Goal: Communication & Community: Share content

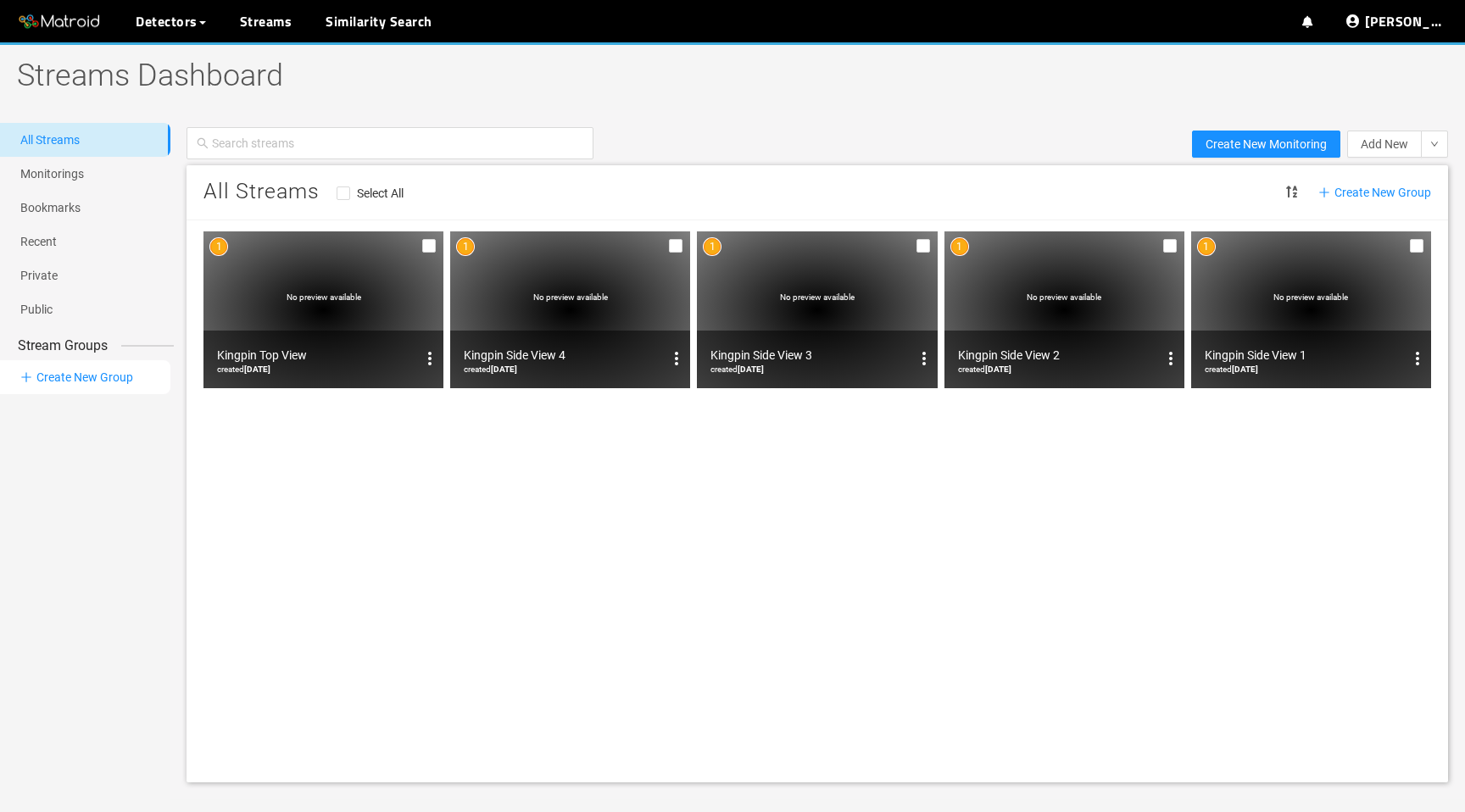
click at [99, 382] on li "Create New Group" at bounding box center [85, 377] width 170 height 33
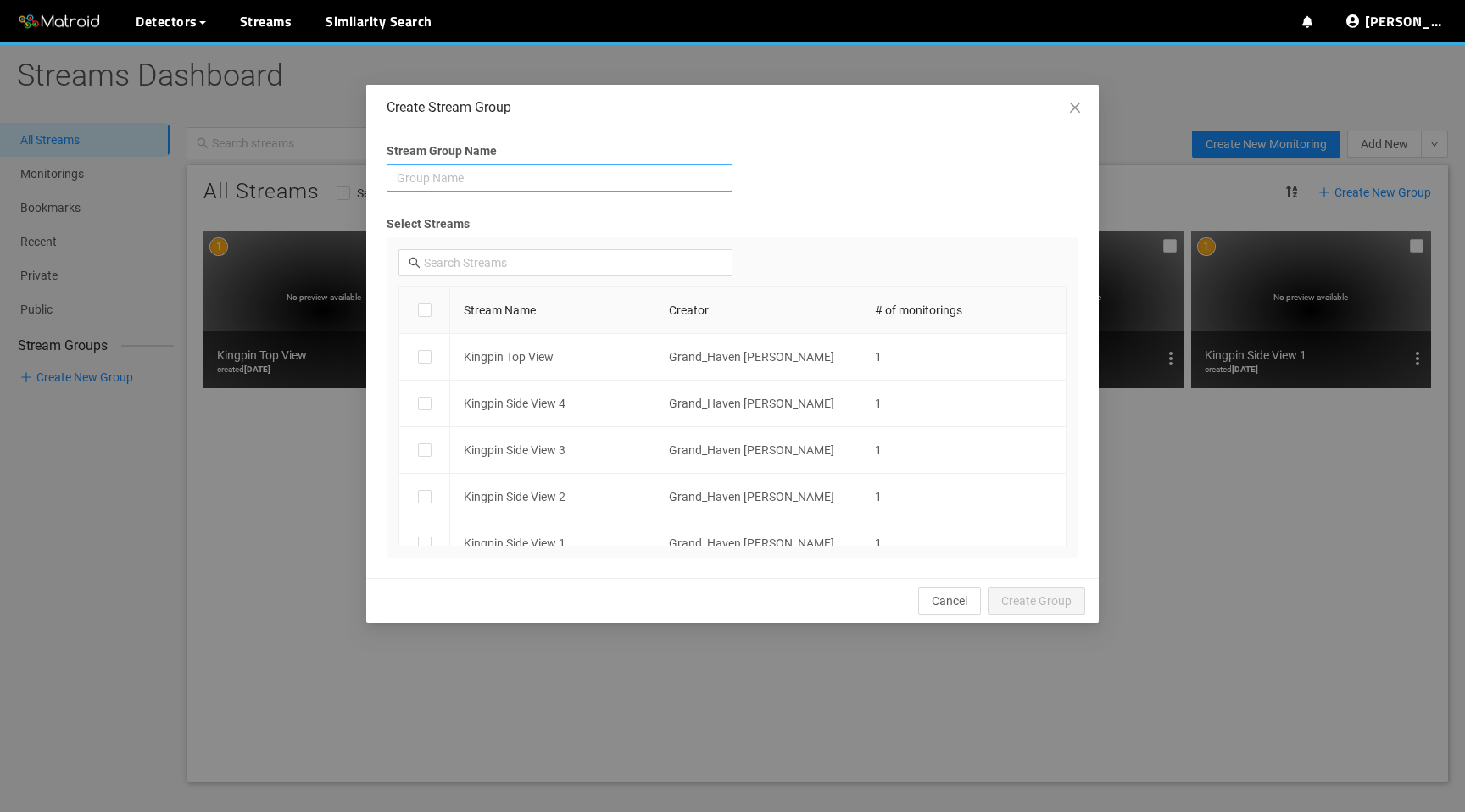
click at [556, 175] on input "search" at bounding box center [559, 178] width 326 height 25
type input "Kingpin"
click at [1021, 598] on span "Create Group" at bounding box center [1036, 601] width 71 height 19
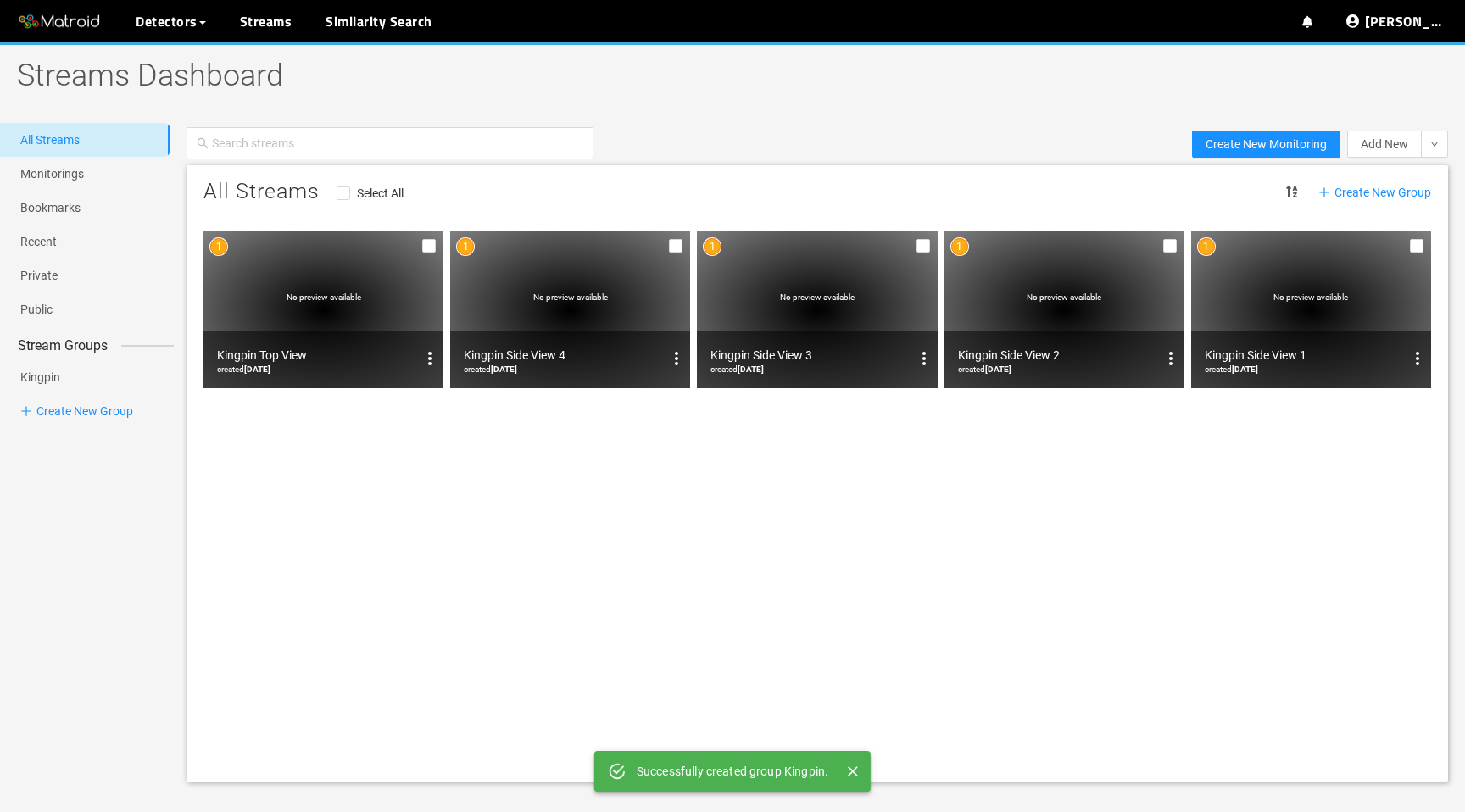
click at [217, 434] on div "All Streams Select All Create New Group No preview available Kingpin Top View c…" at bounding box center [817, 473] width 1261 height 617
click at [60, 382] on link "Kingpin" at bounding box center [40, 377] width 40 height 33
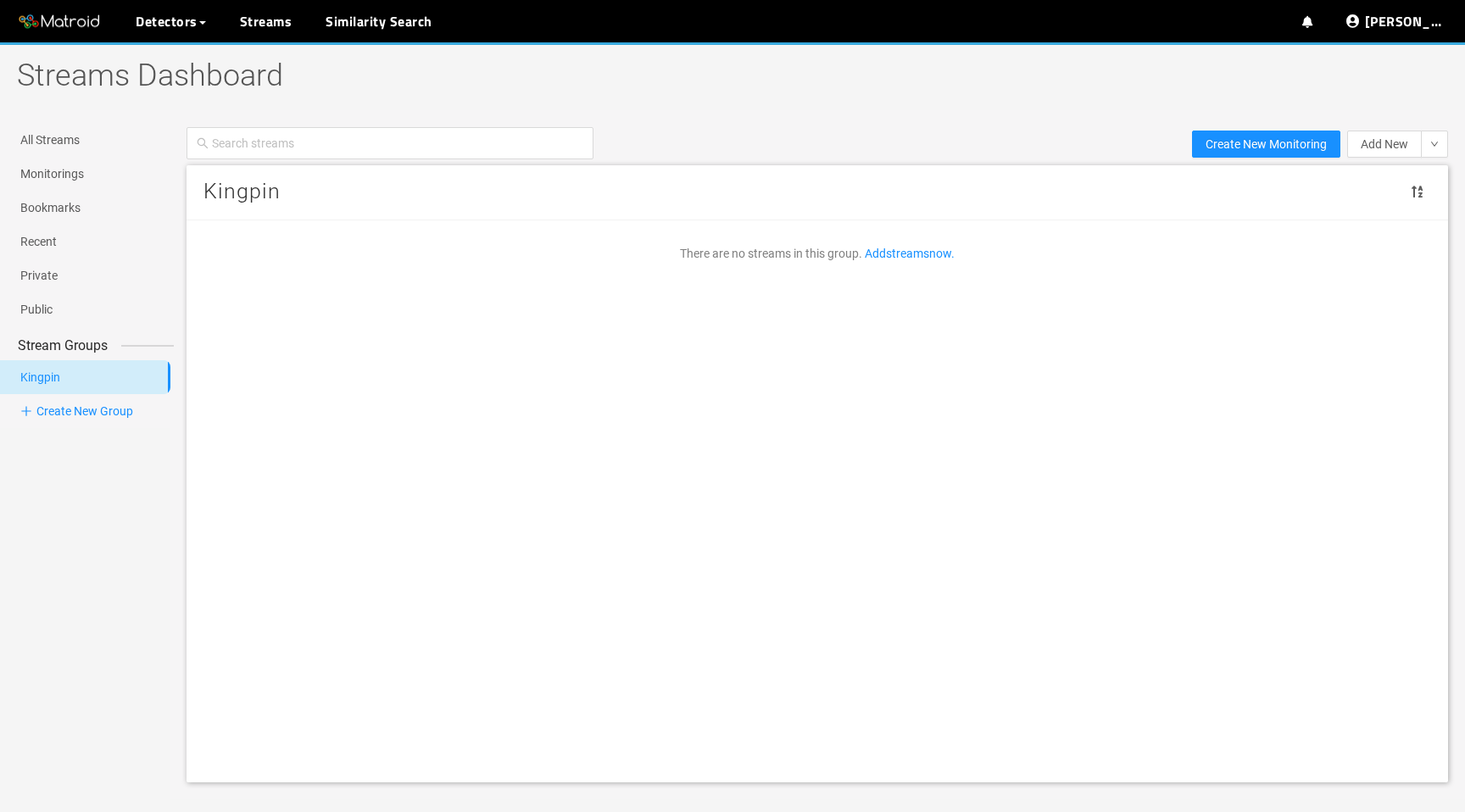
click at [60, 375] on link "Kingpin" at bounding box center [40, 377] width 40 height 33
click at [148, 377] on icon at bounding box center [147, 377] width 4 height 14
click at [173, 428] on li "Share Group" at bounding box center [180, 431] width 87 height 27
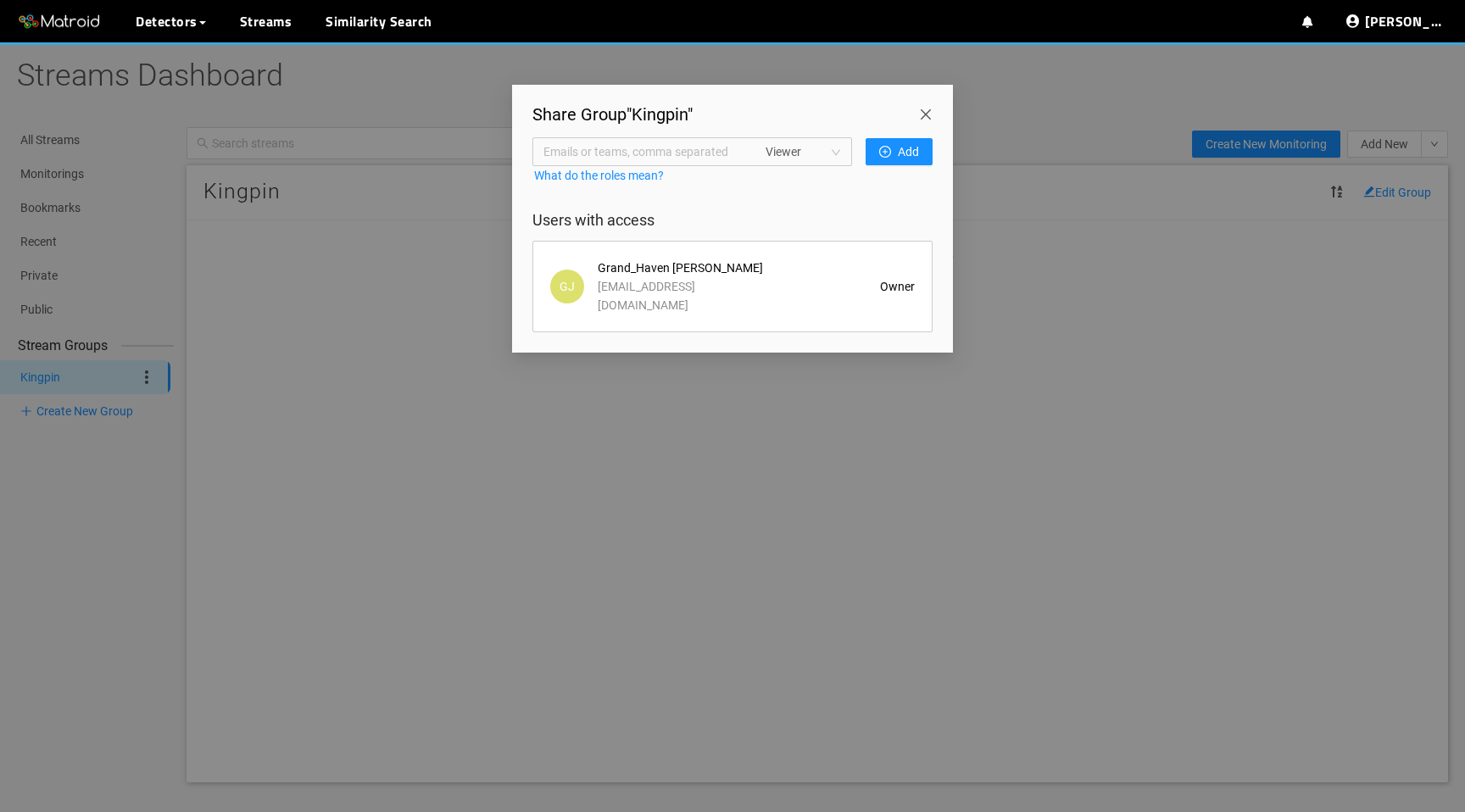
click at [696, 156] on span "Emails or teams, comma separated" at bounding box center [645, 152] width 203 height 19
type input "j"
click at [827, 157] on span "Viewer" at bounding box center [803, 151] width 75 height 25
type input "Matroid / [PERSON_NAME]"
click at [792, 233] on div "Owner" at bounding box center [801, 240] width 74 height 19
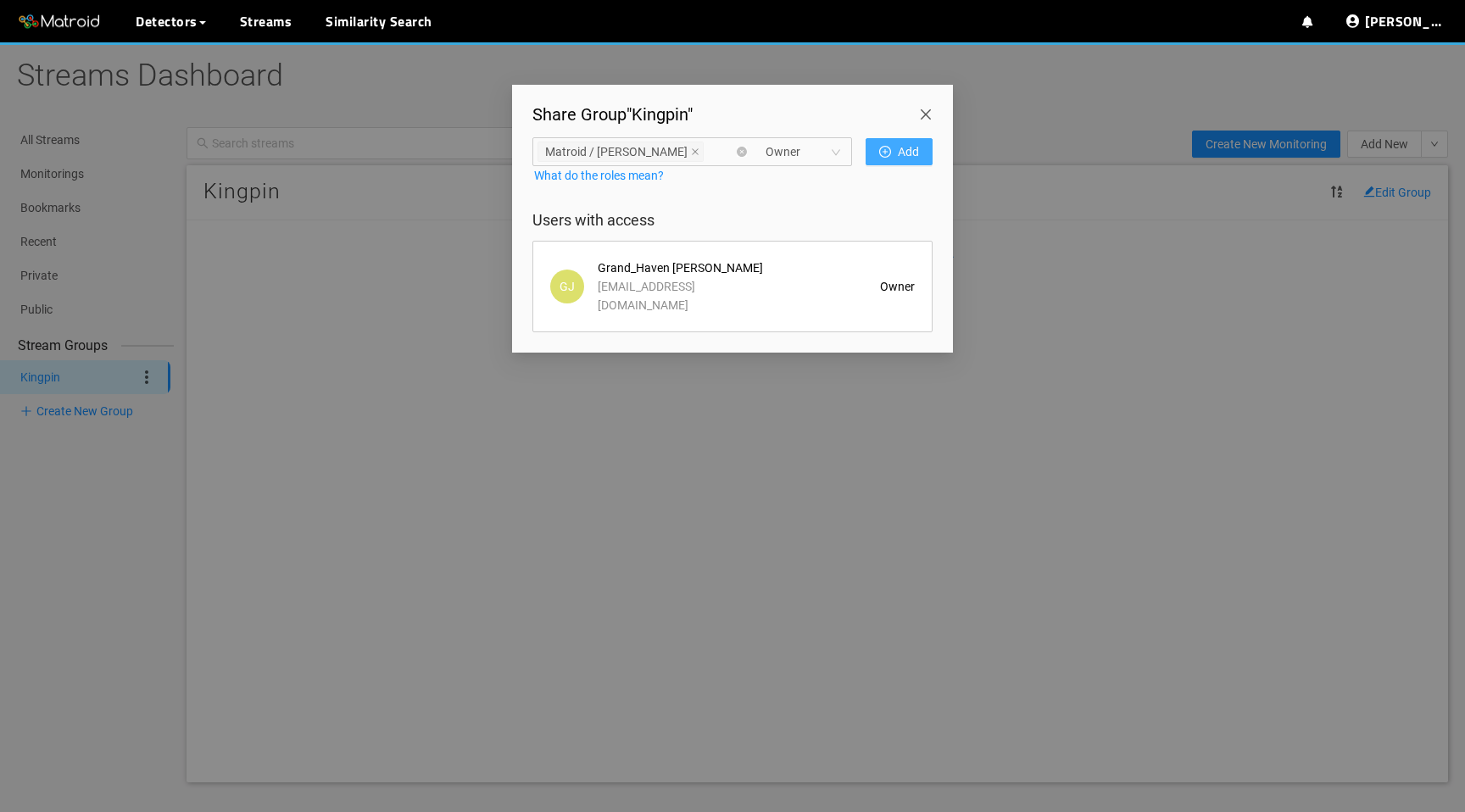
click at [904, 139] on button "Add" at bounding box center [899, 152] width 67 height 27
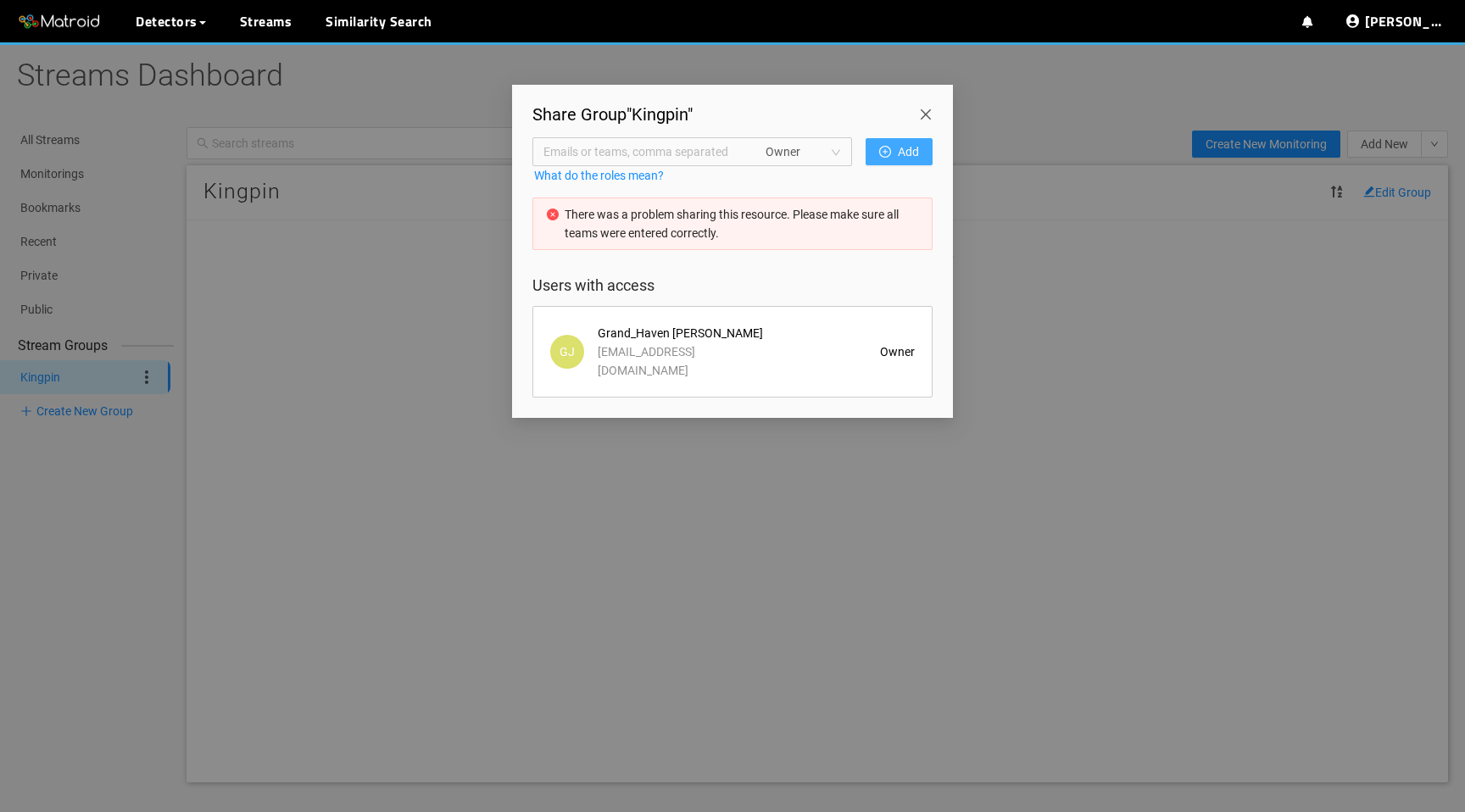
click at [650, 158] on span "Emails or teams, comma separated" at bounding box center [645, 152] width 203 height 19
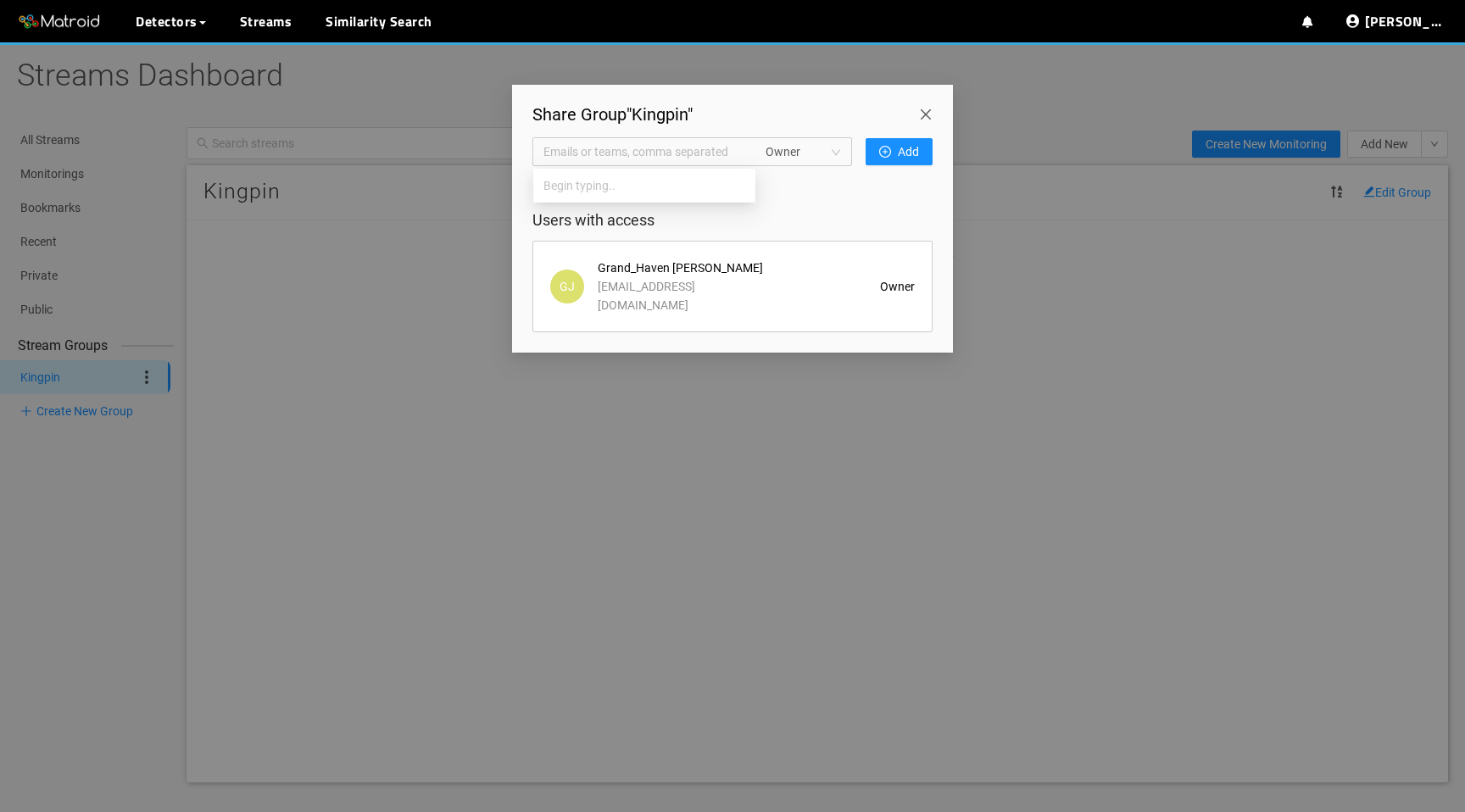
type input "<"
type input "Matroid / [PERSON_NAME]"
click at [916, 143] on span "Add" at bounding box center [908, 152] width 21 height 19
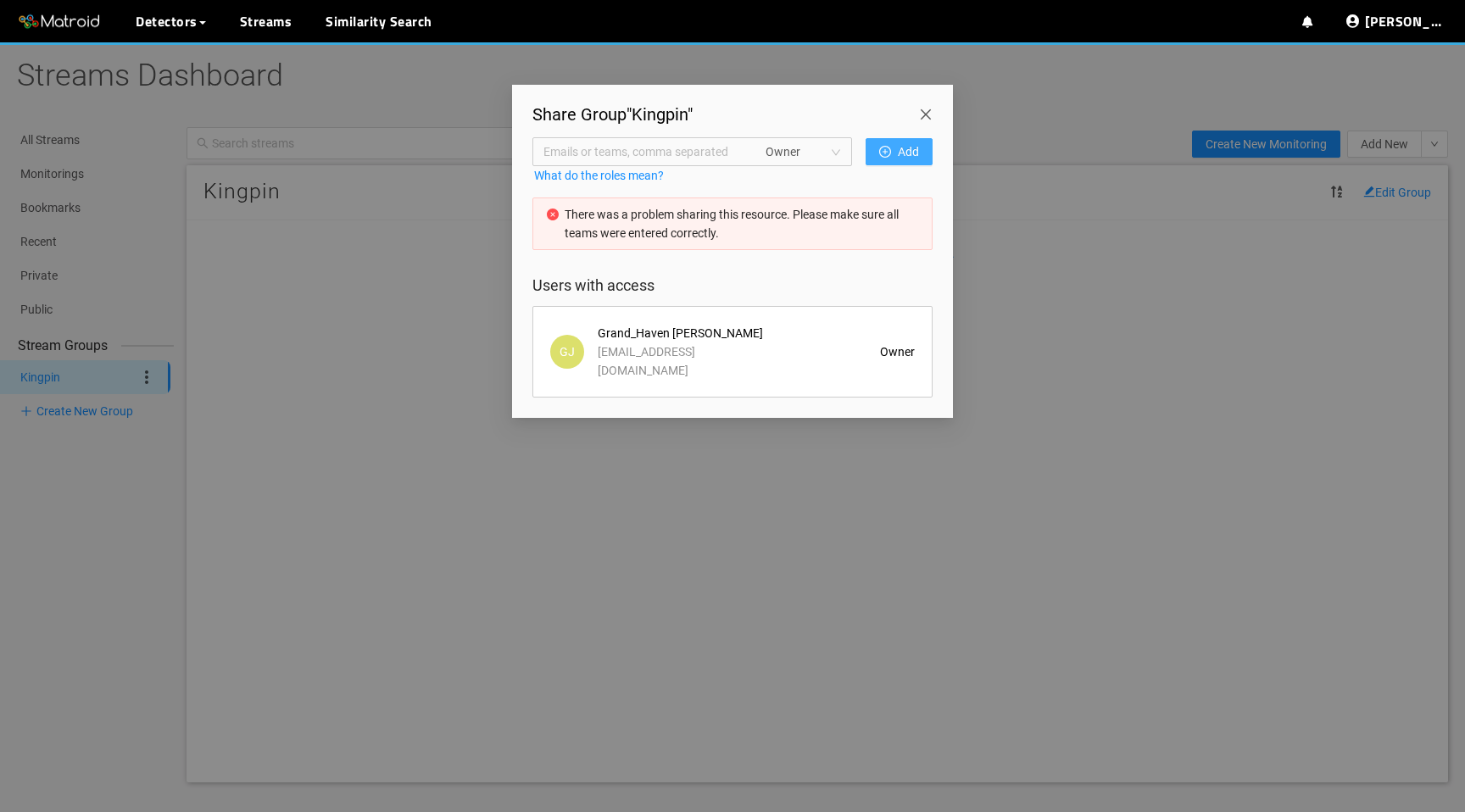
click at [682, 145] on span "Emails or teams, comma separated" at bounding box center [645, 152] width 203 height 19
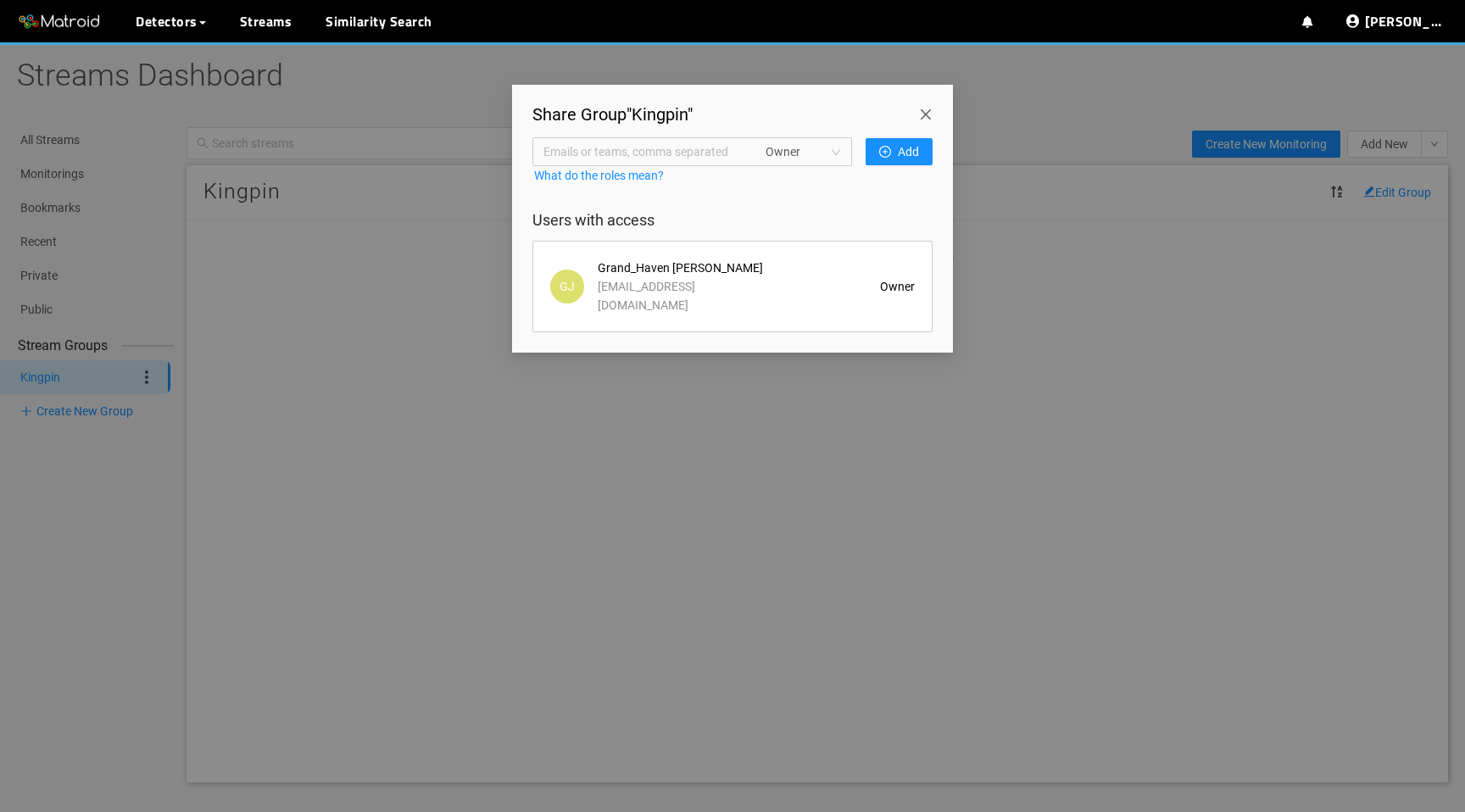
click at [927, 113] on span "Close" at bounding box center [928, 108] width 47 height 47
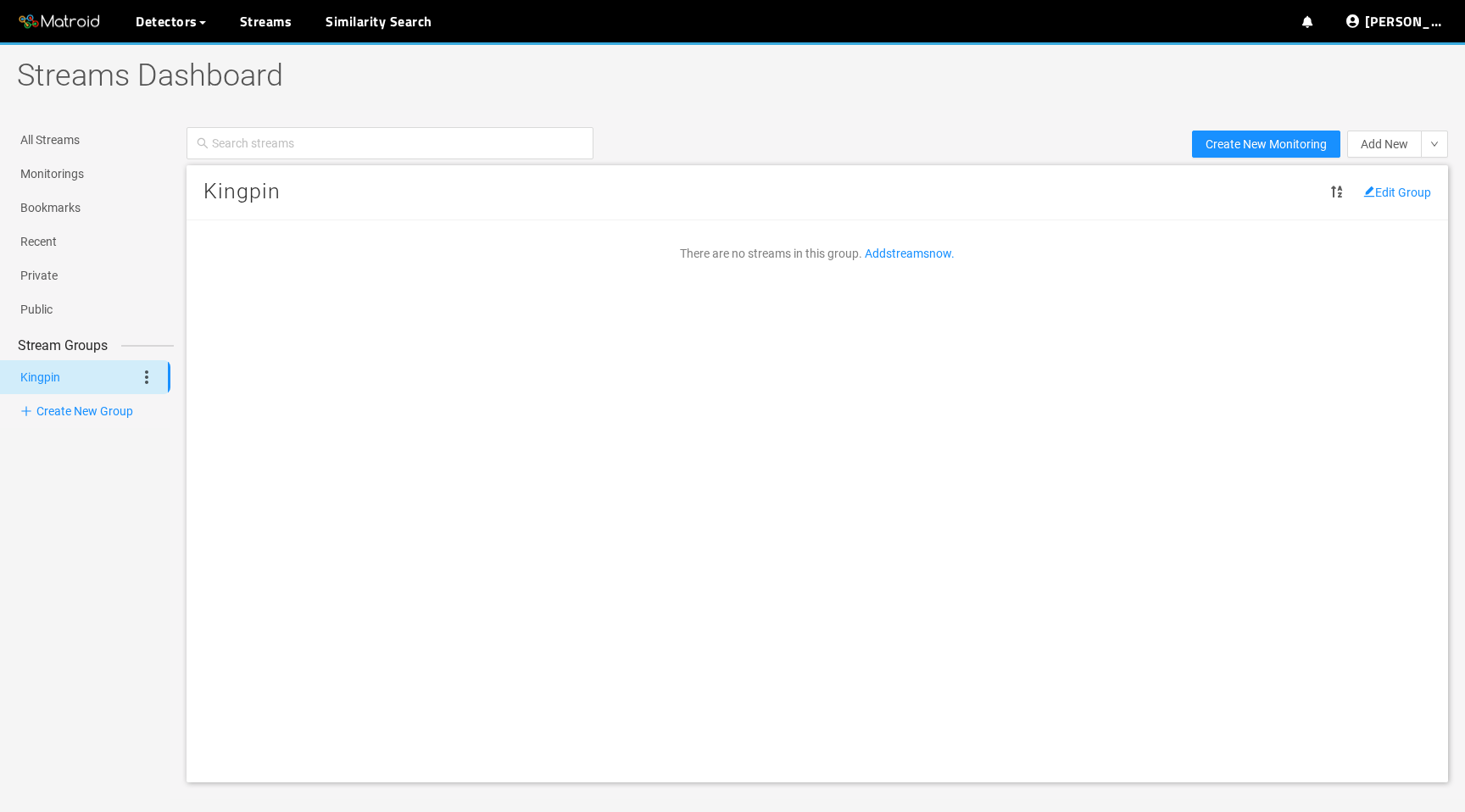
click at [146, 367] on icon at bounding box center [147, 378] width 20 height 20
click at [174, 433] on li "Share Group" at bounding box center [180, 431] width 87 height 27
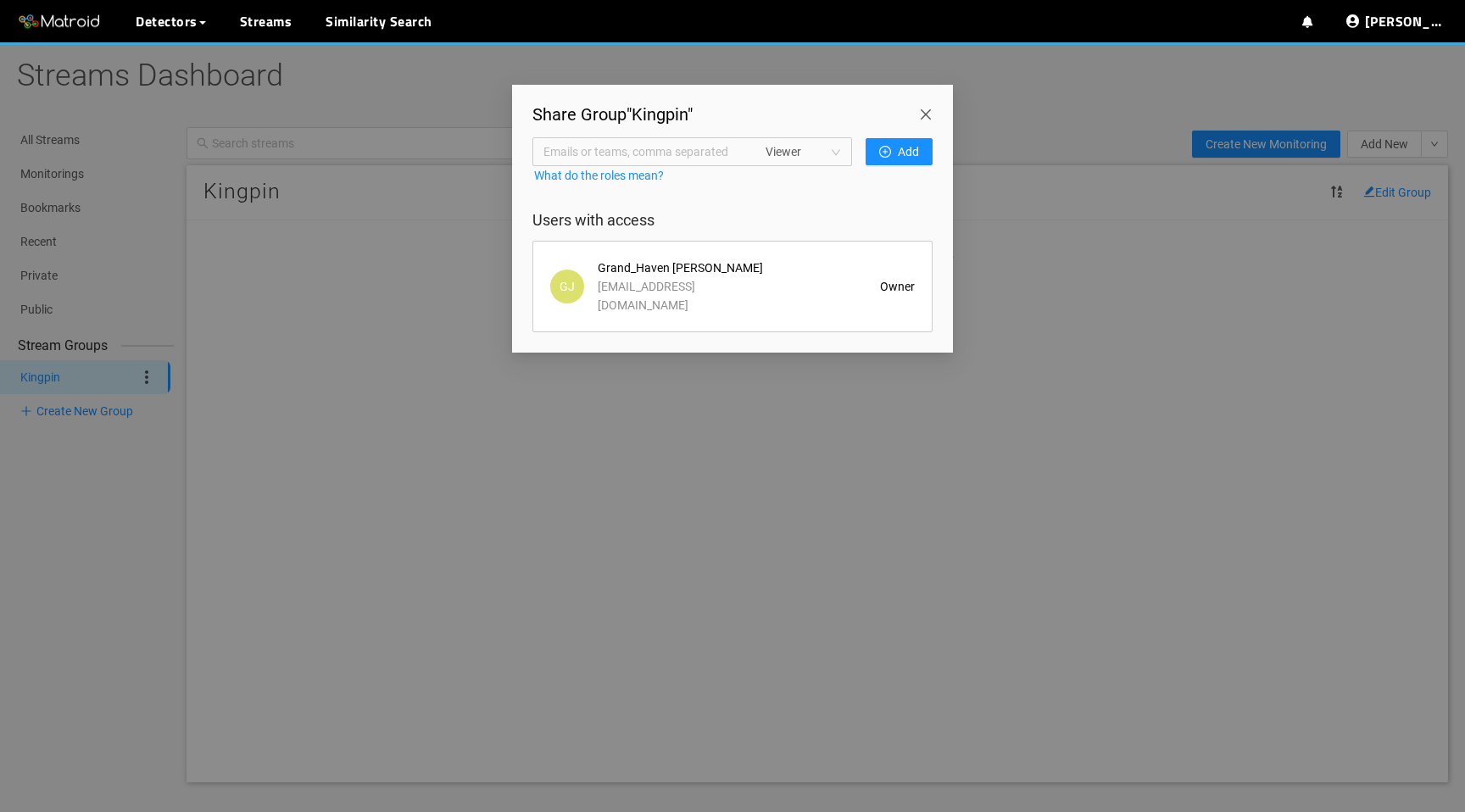
click at [676, 150] on span "Emails or teams, comma separated" at bounding box center [645, 152] width 203 height 19
type input "matthew@matroid.com"
click at [885, 153] on icon "plus-circle" at bounding box center [885, 152] width 12 height 12
click at [806, 152] on span "Viewer" at bounding box center [803, 151] width 75 height 25
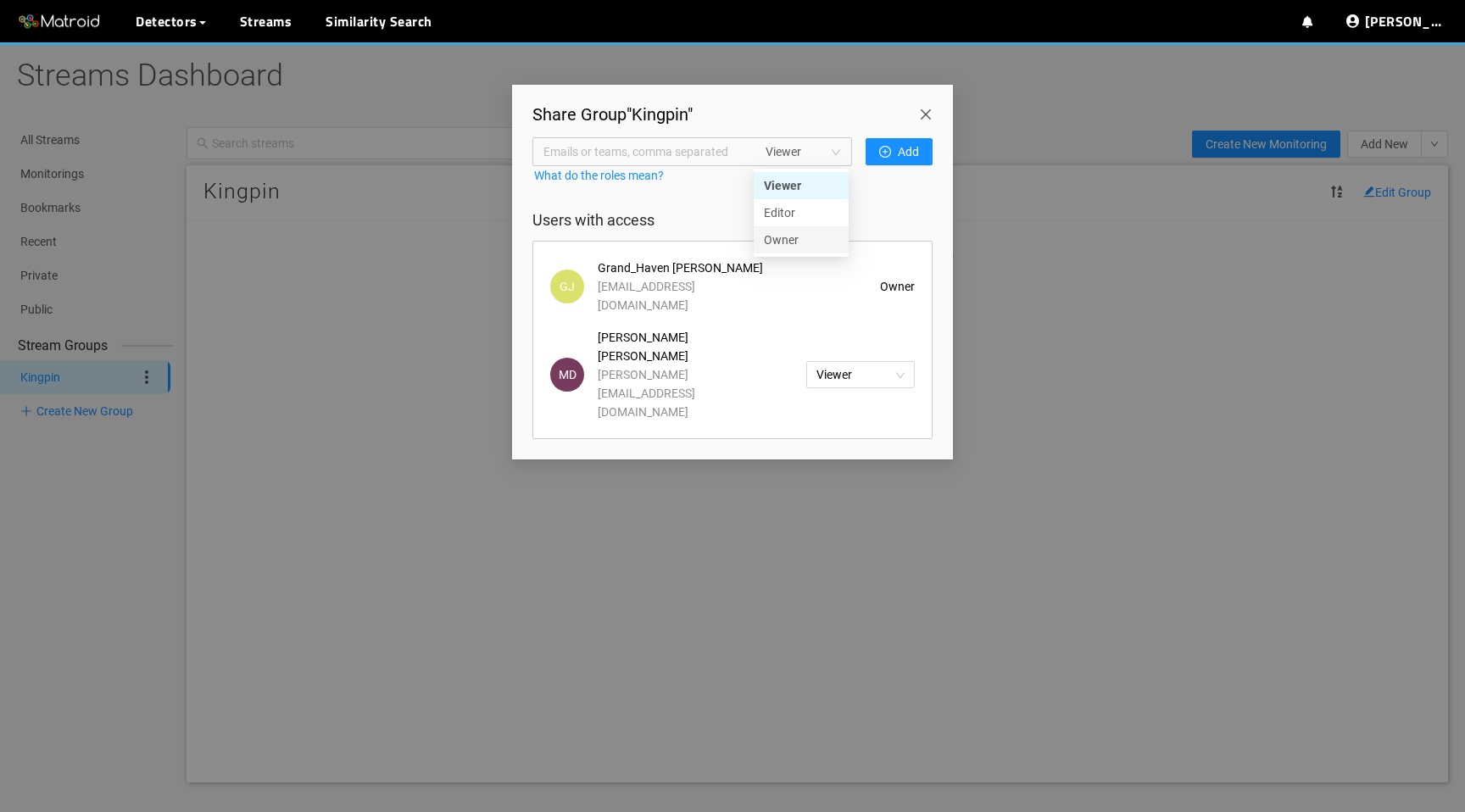
click at [702, 215] on h4 "Users with access" at bounding box center [732, 220] width 400 height 17
click at [853, 362] on span "Viewer" at bounding box center [860, 374] width 88 height 25
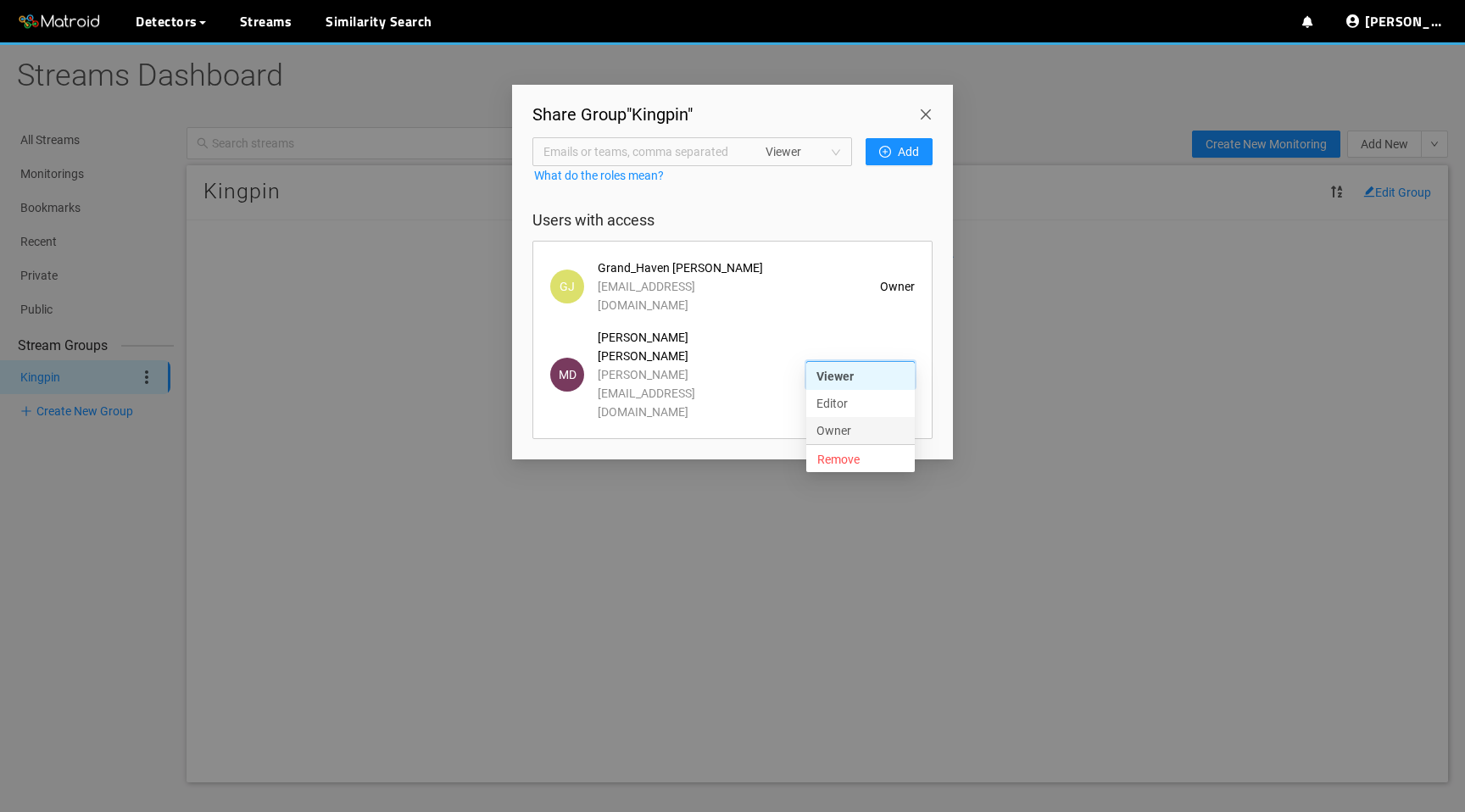
click at [846, 426] on div "Owner" at bounding box center [860, 431] width 88 height 19
click at [650, 146] on span "Emails or teams, comma separated" at bounding box center [645, 152] width 203 height 19
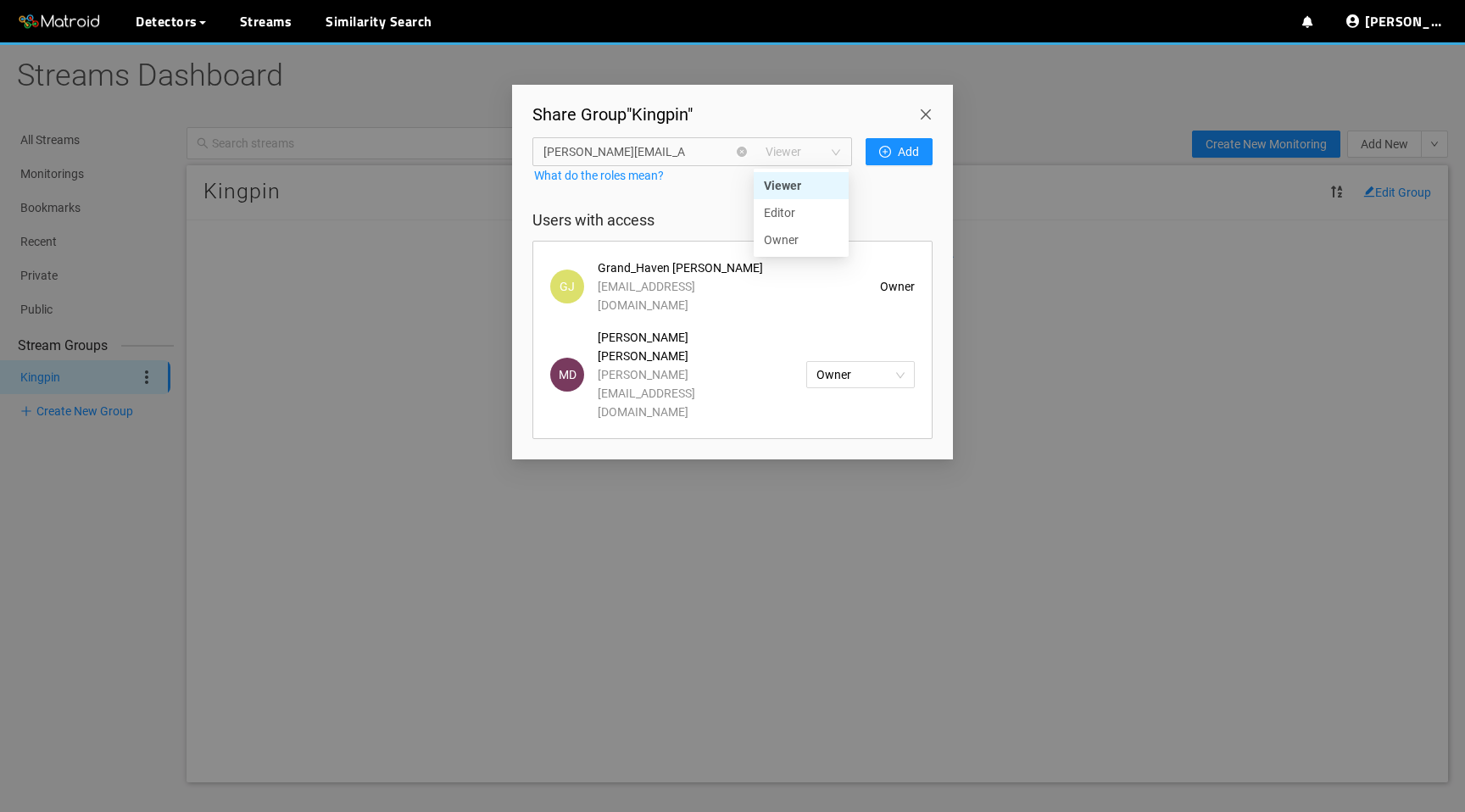
click at [797, 153] on span "Viewer" at bounding box center [803, 151] width 75 height 25
type input "alex.bildner@matroid.com"
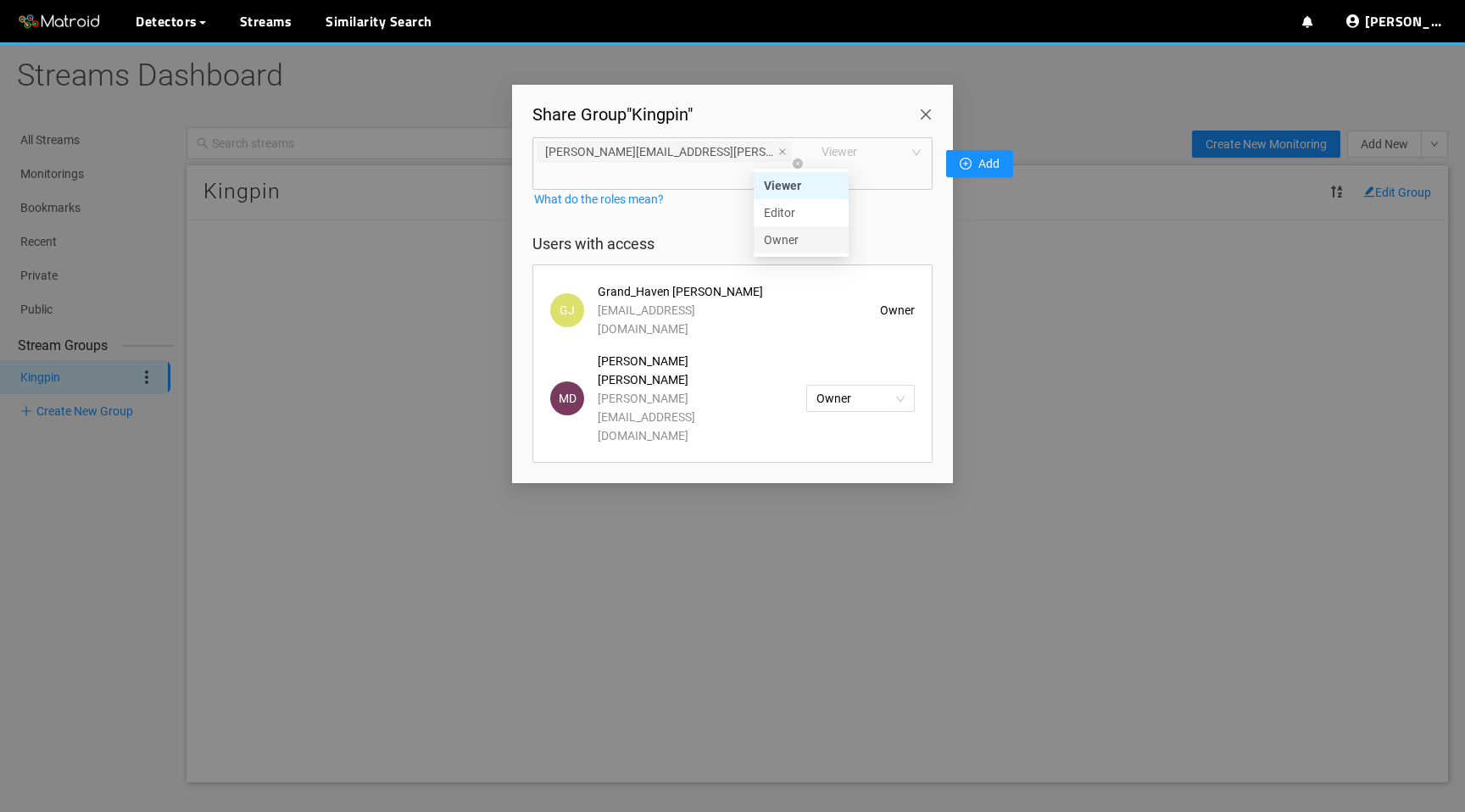
click at [779, 241] on div "Owner" at bounding box center [801, 240] width 74 height 19
click at [946, 155] on button "Add" at bounding box center [979, 163] width 67 height 27
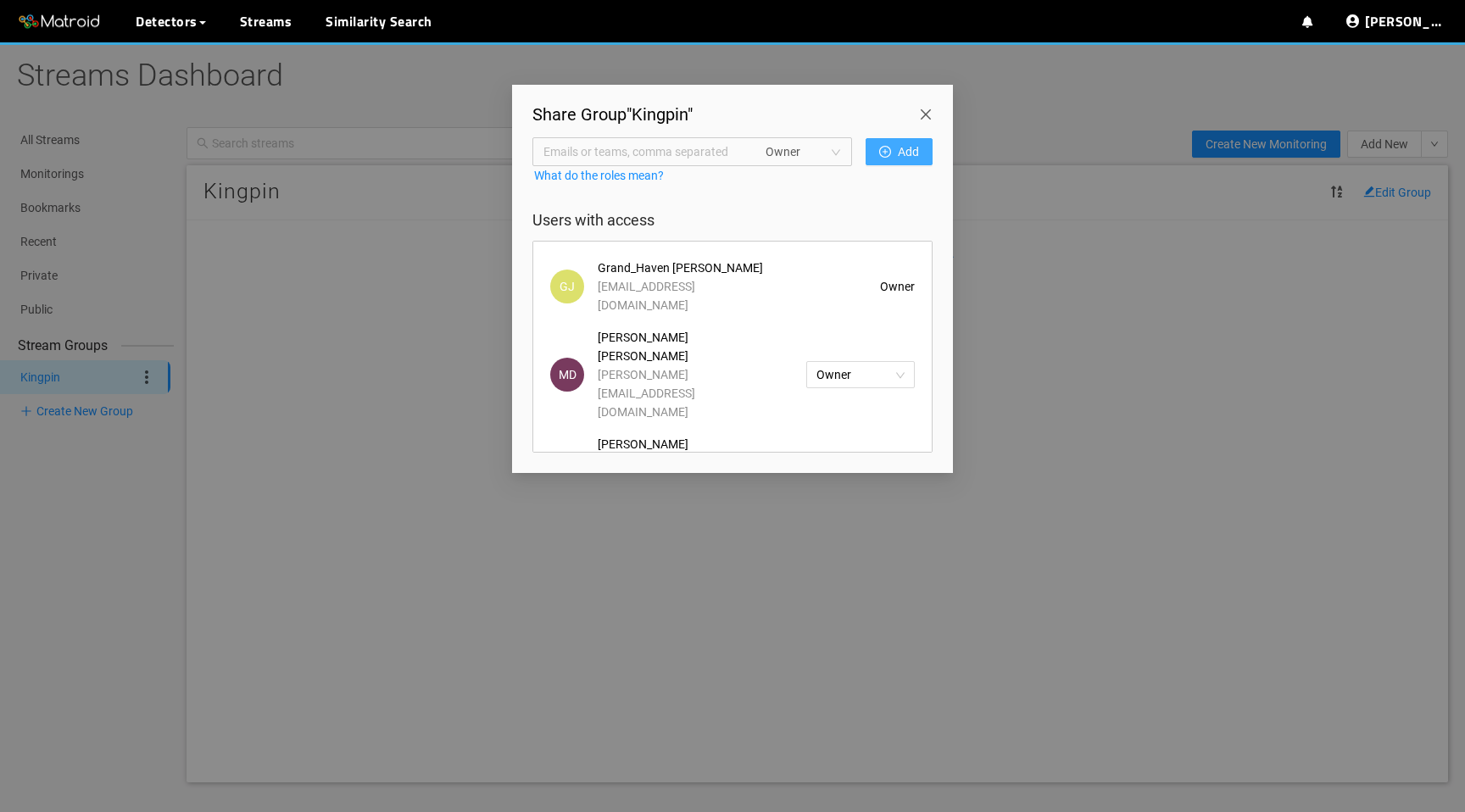
click at [639, 148] on span "Emails or teams, comma separated" at bounding box center [645, 152] width 203 height 19
type input "adam.bennett@matroid.com"
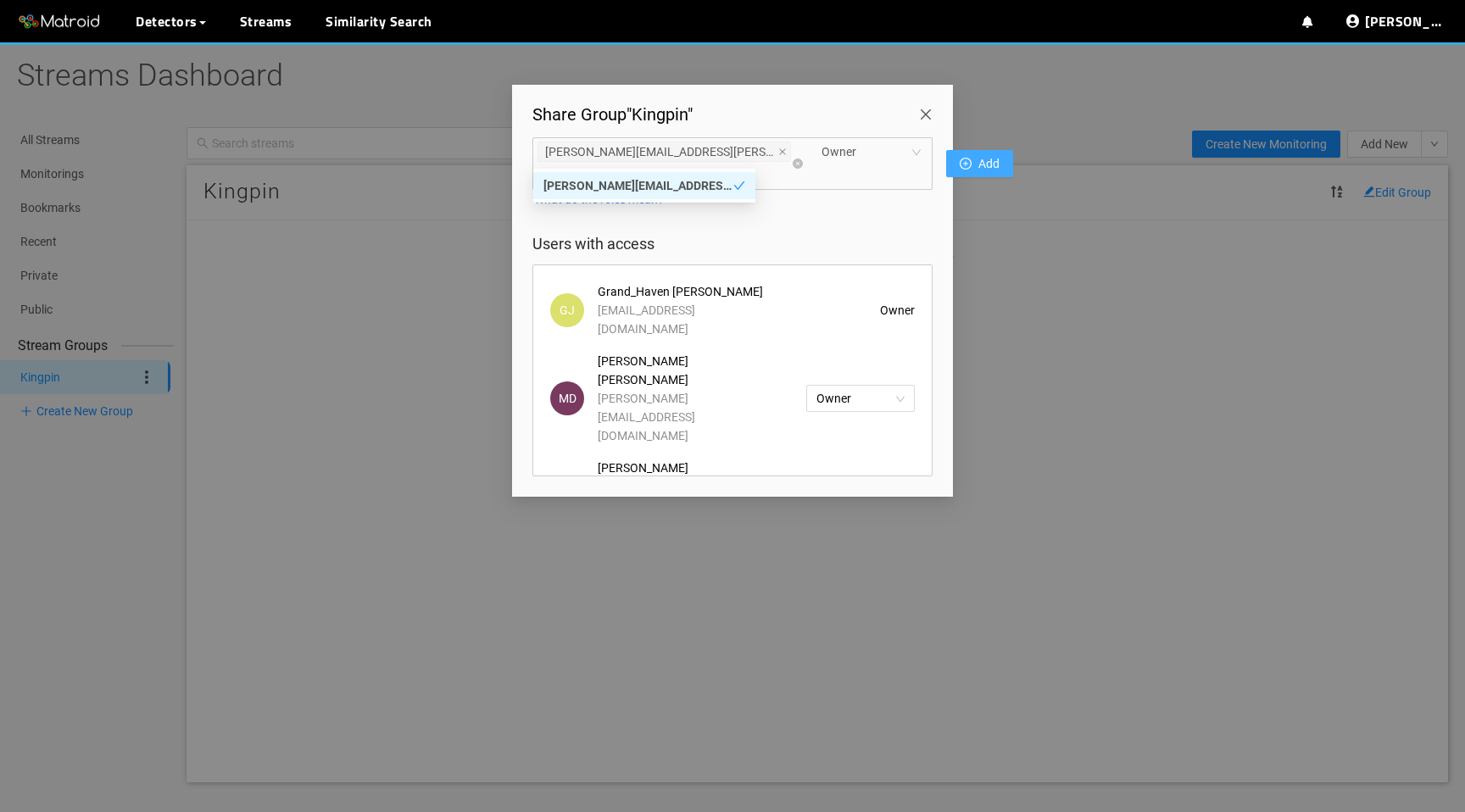
click at [946, 150] on button "Add" at bounding box center [979, 163] width 67 height 27
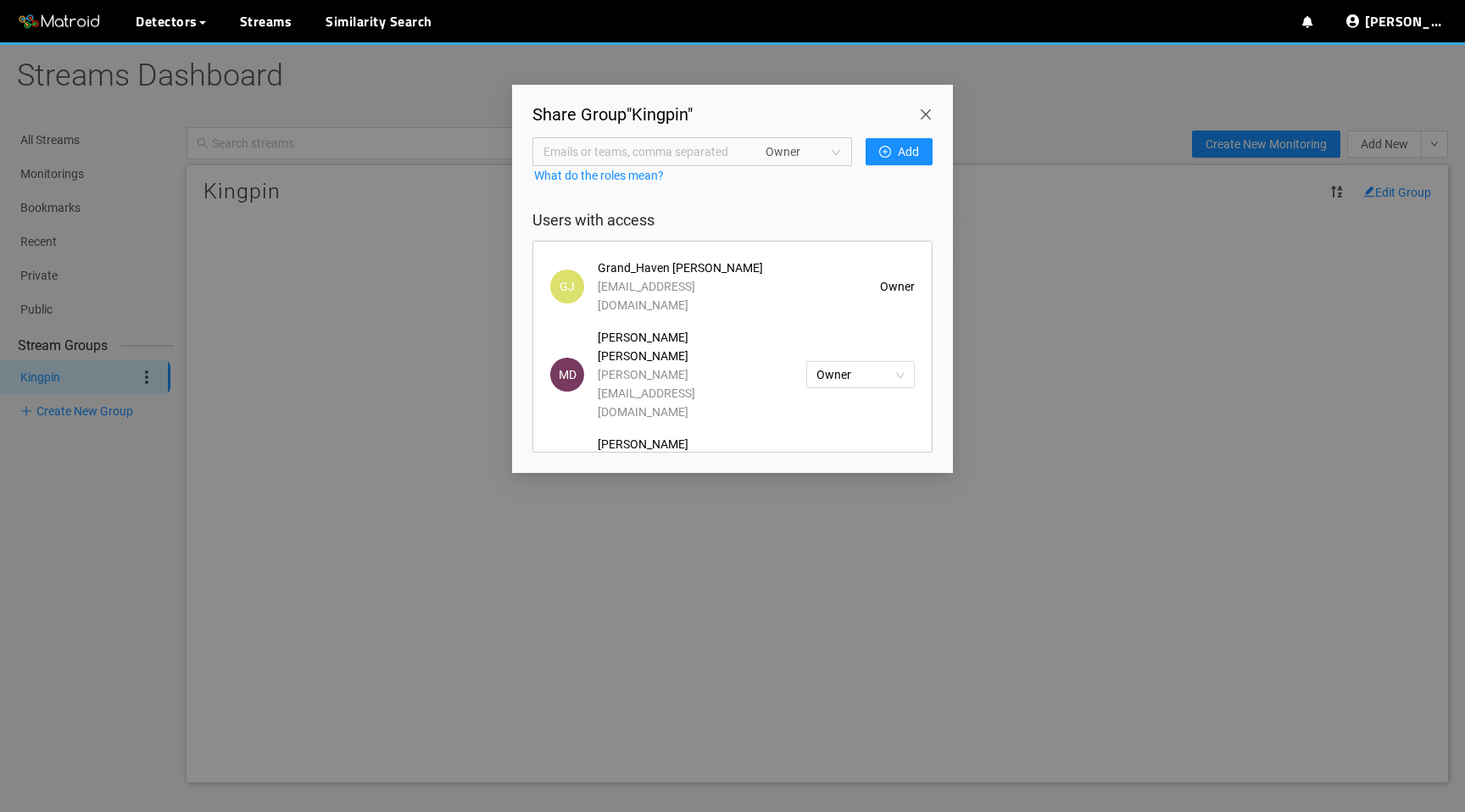
click at [929, 116] on span "Close" at bounding box center [928, 108] width 47 height 47
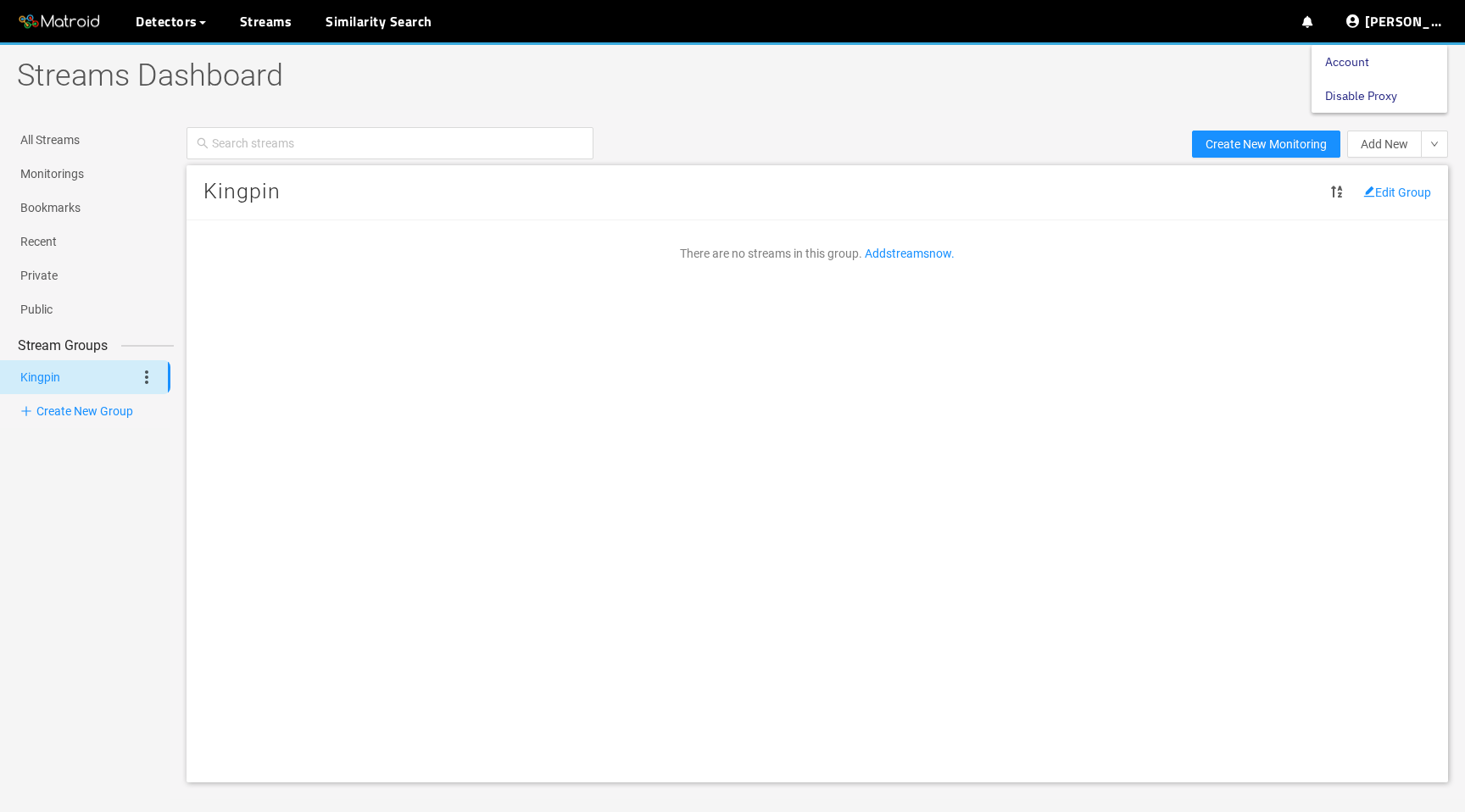
click at [1397, 92] on link "Disable Proxy" at bounding box center [1360, 96] width 72 height 33
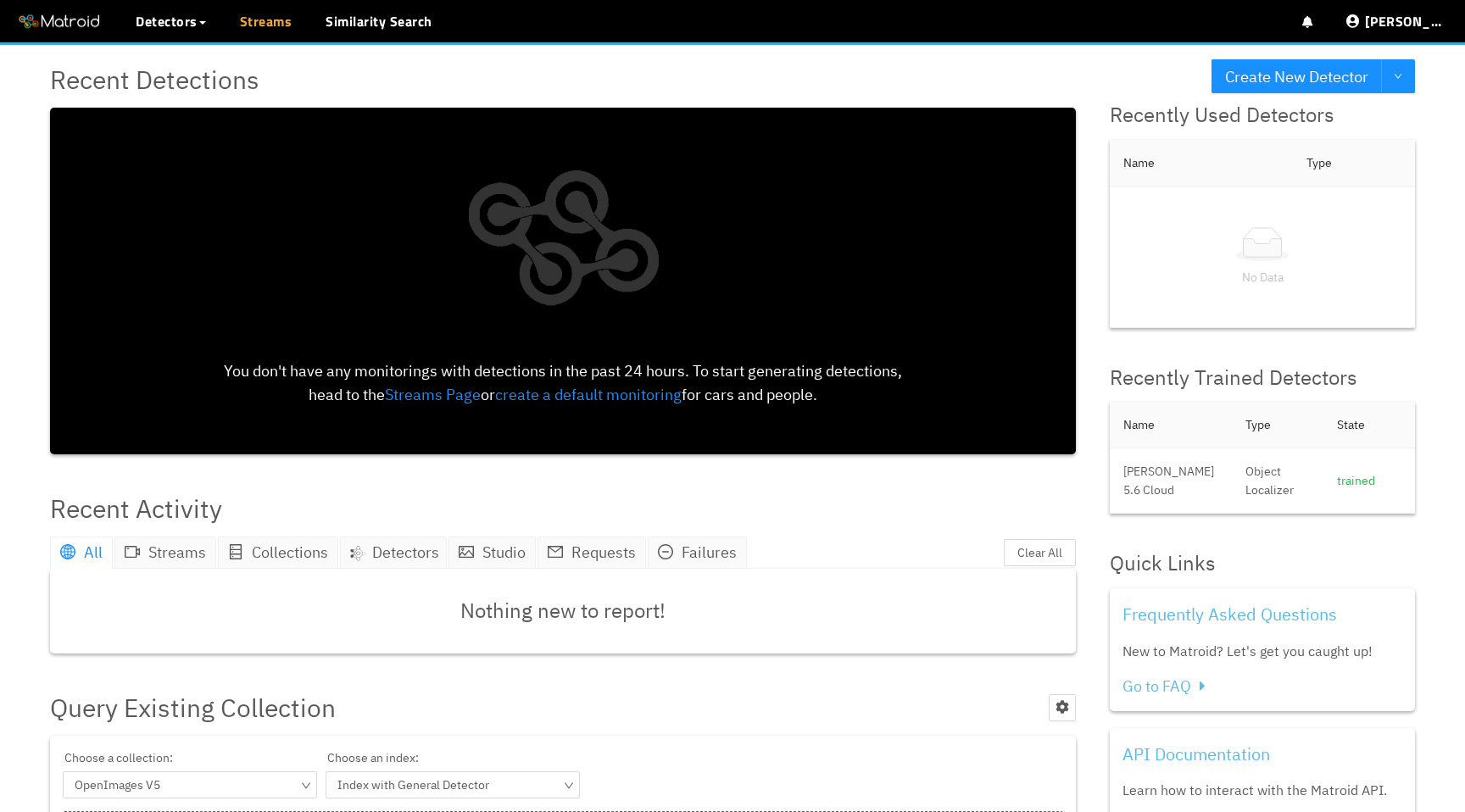
click at [252, 22] on link "Streams" at bounding box center [266, 21] width 52 height 20
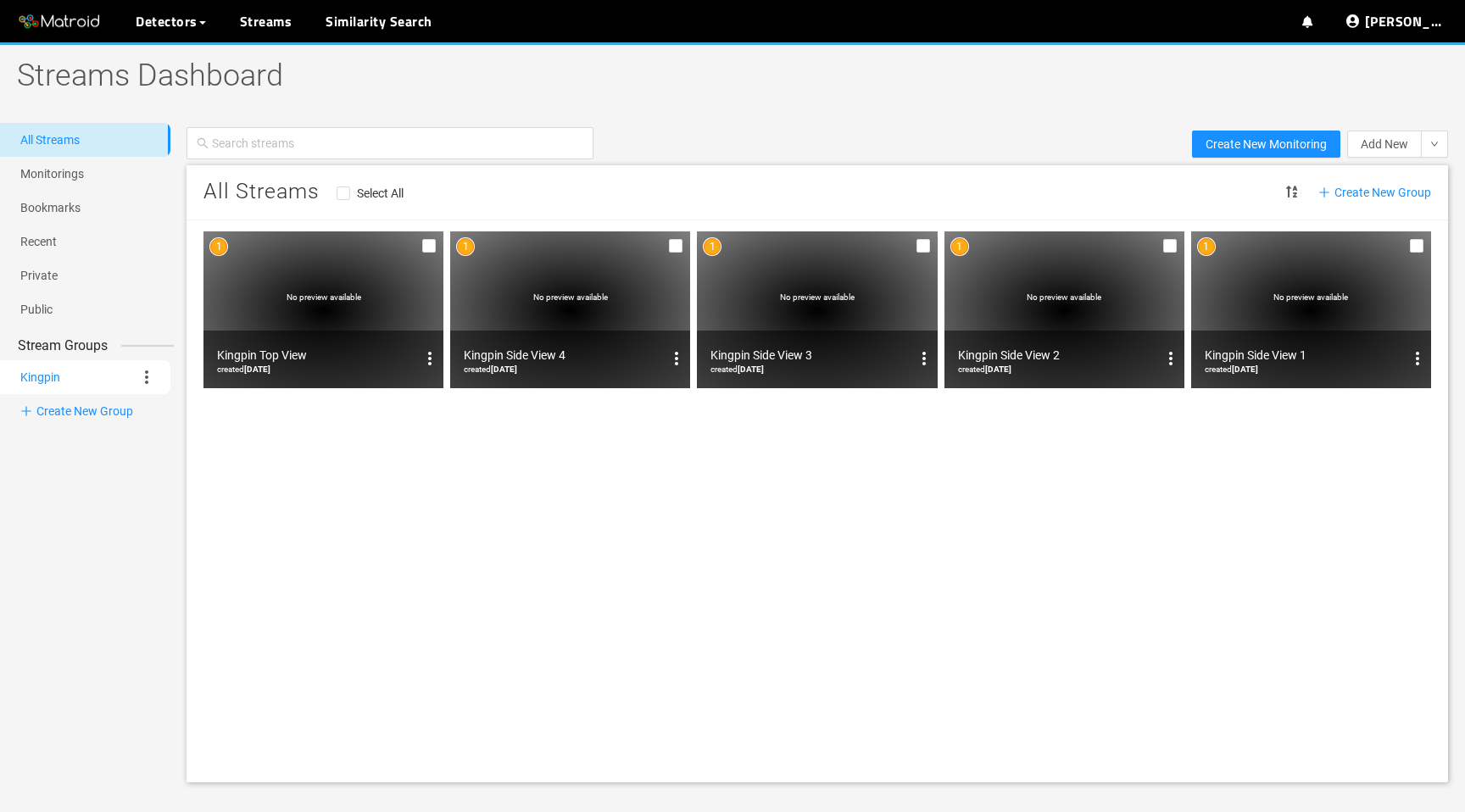
click at [60, 375] on link "Kingpin" at bounding box center [40, 377] width 40 height 33
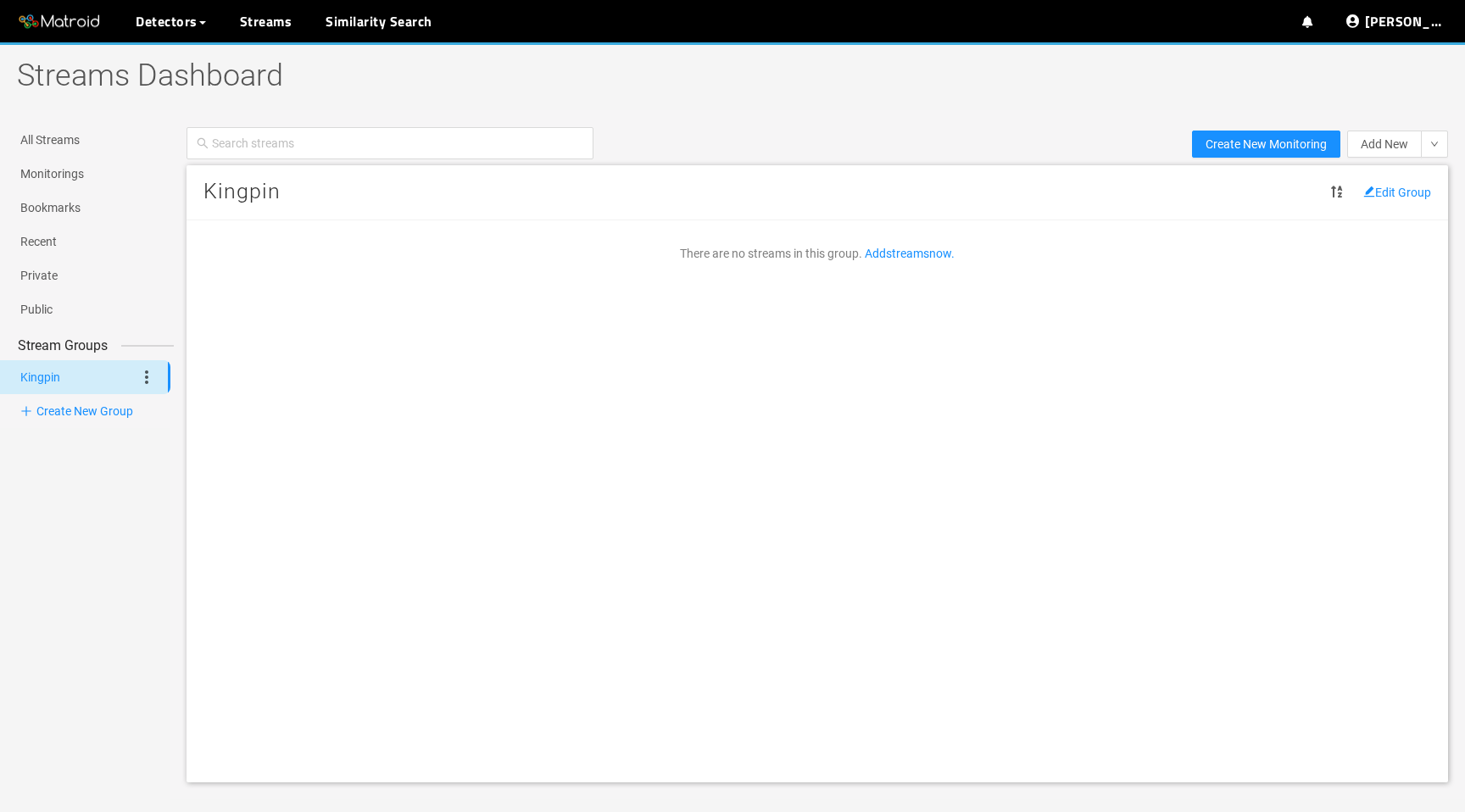
click at [143, 376] on icon at bounding box center [147, 378] width 20 height 20
click at [339, 310] on div "There are no streams in this group. Add streams now." at bounding box center [817, 316] width 1261 height 169
click at [54, 386] on link "Kingpin" at bounding box center [40, 377] width 40 height 33
click at [80, 133] on link "All Streams" at bounding box center [50, 140] width 60 height 14
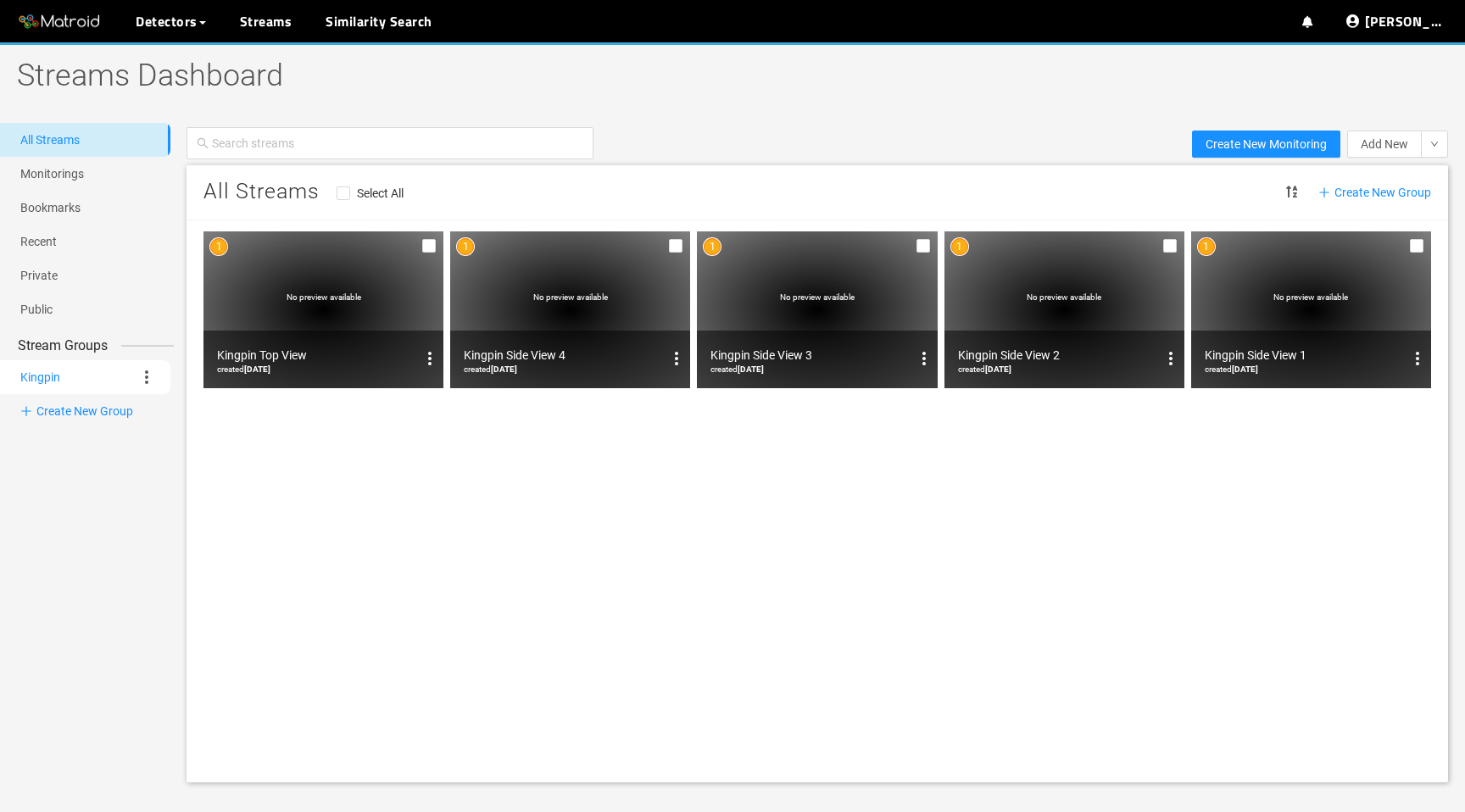
click at [60, 379] on link "Kingpin" at bounding box center [40, 377] width 40 height 33
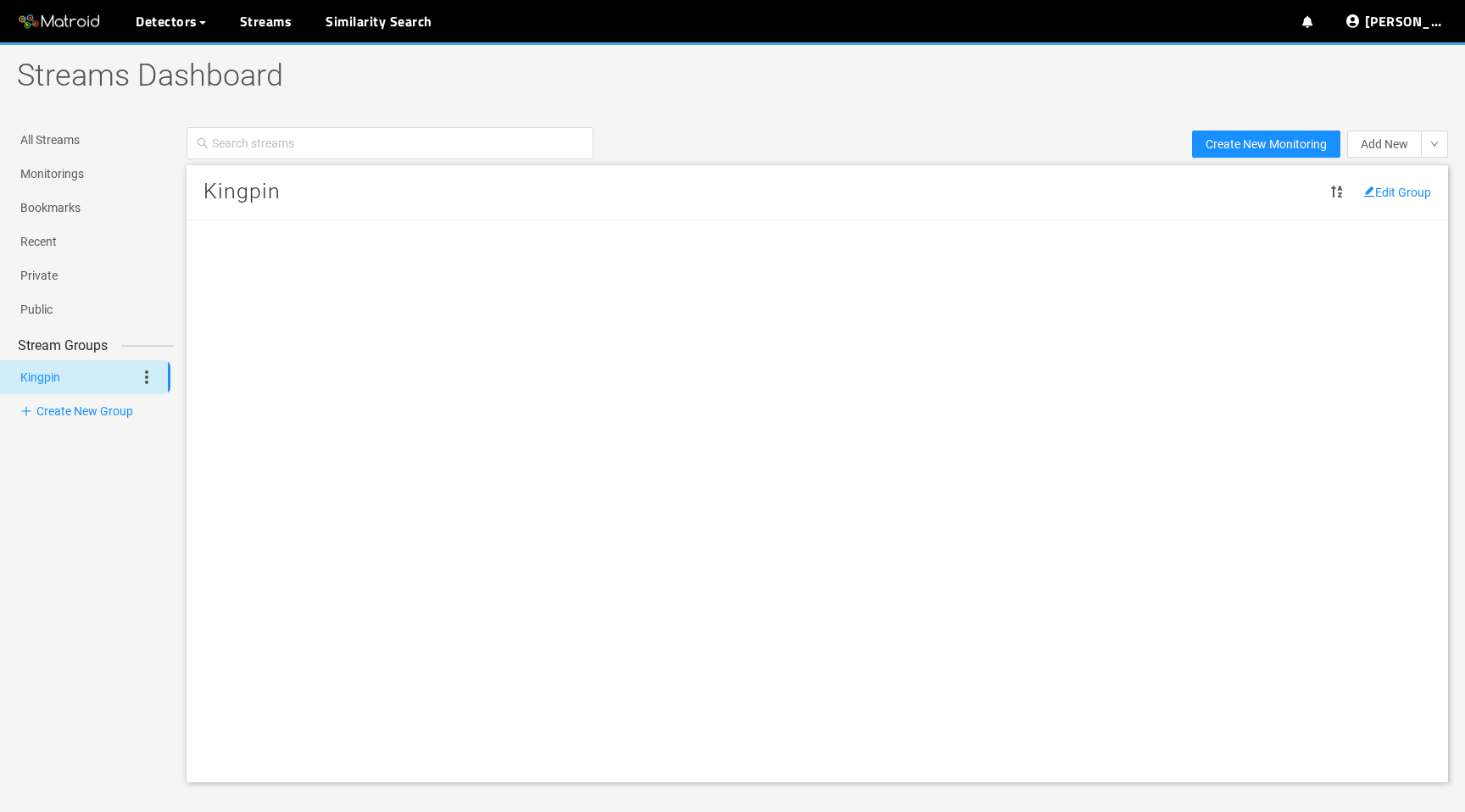
click at [140, 377] on icon at bounding box center [147, 378] width 20 height 20
click at [160, 427] on li "Share Group" at bounding box center [180, 431] width 87 height 27
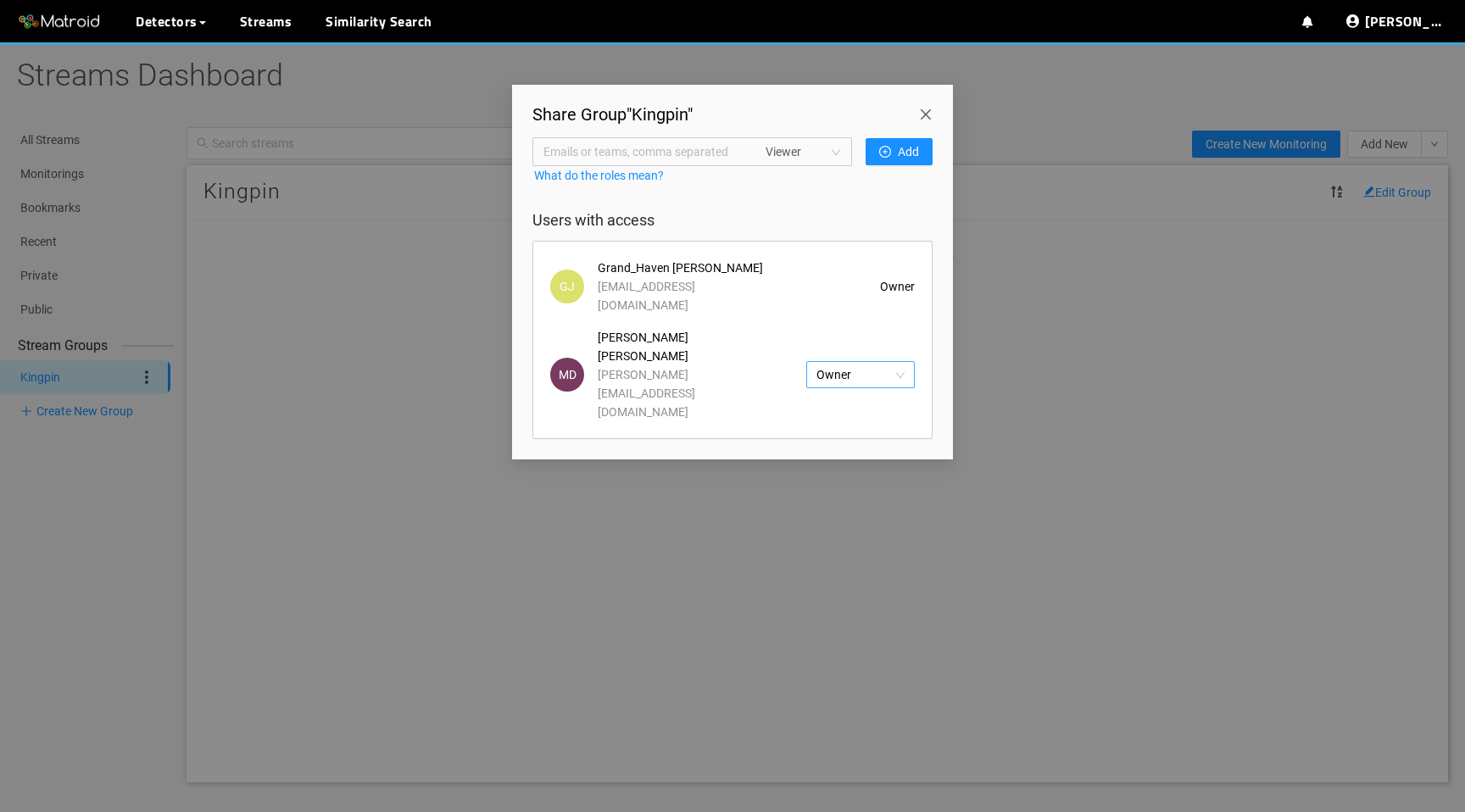
click at [825, 362] on span "Owner" at bounding box center [860, 374] width 88 height 25
click at [822, 465] on span "Remove" at bounding box center [838, 459] width 43 height 19
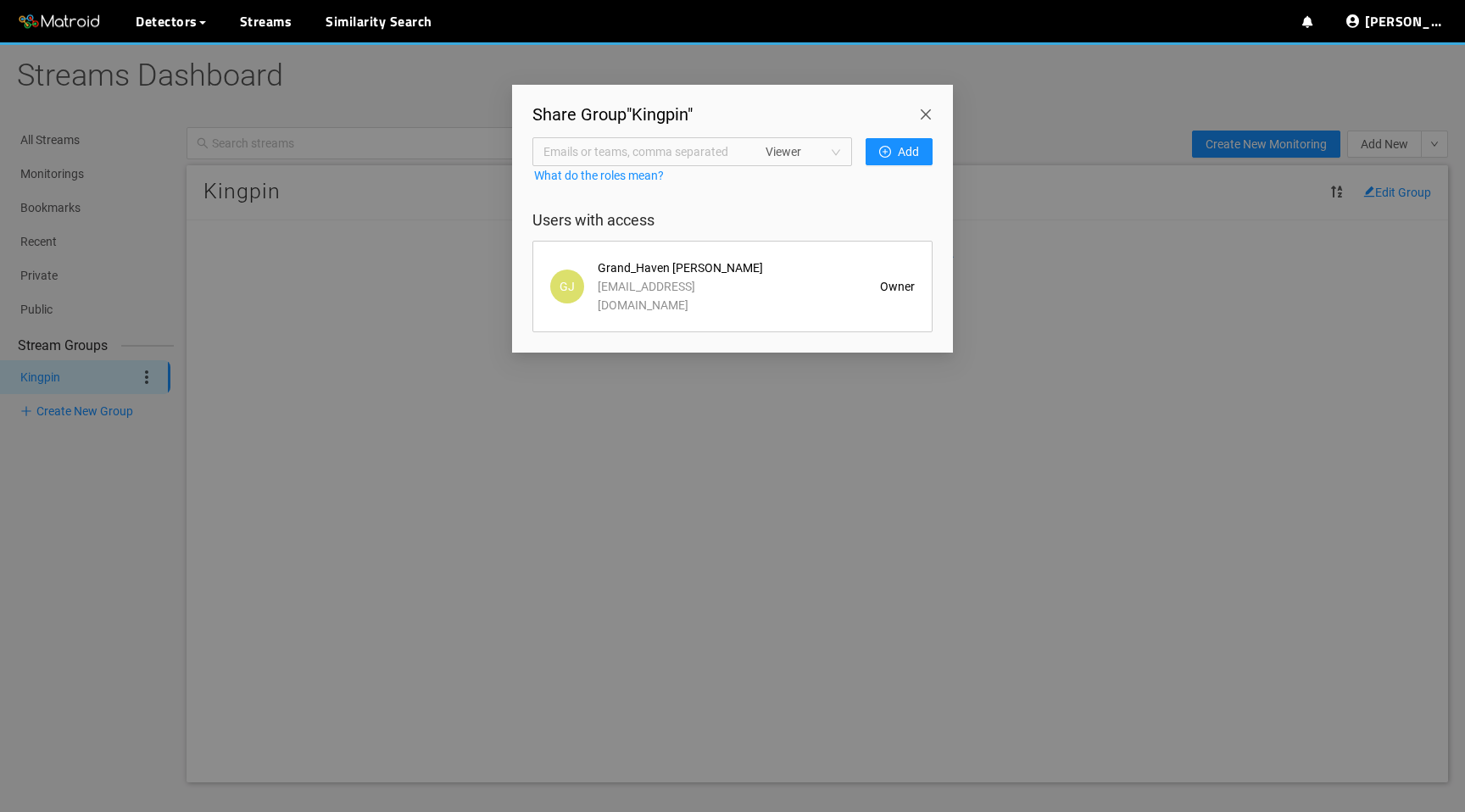
click at [922, 112] on span "Close" at bounding box center [928, 108] width 47 height 47
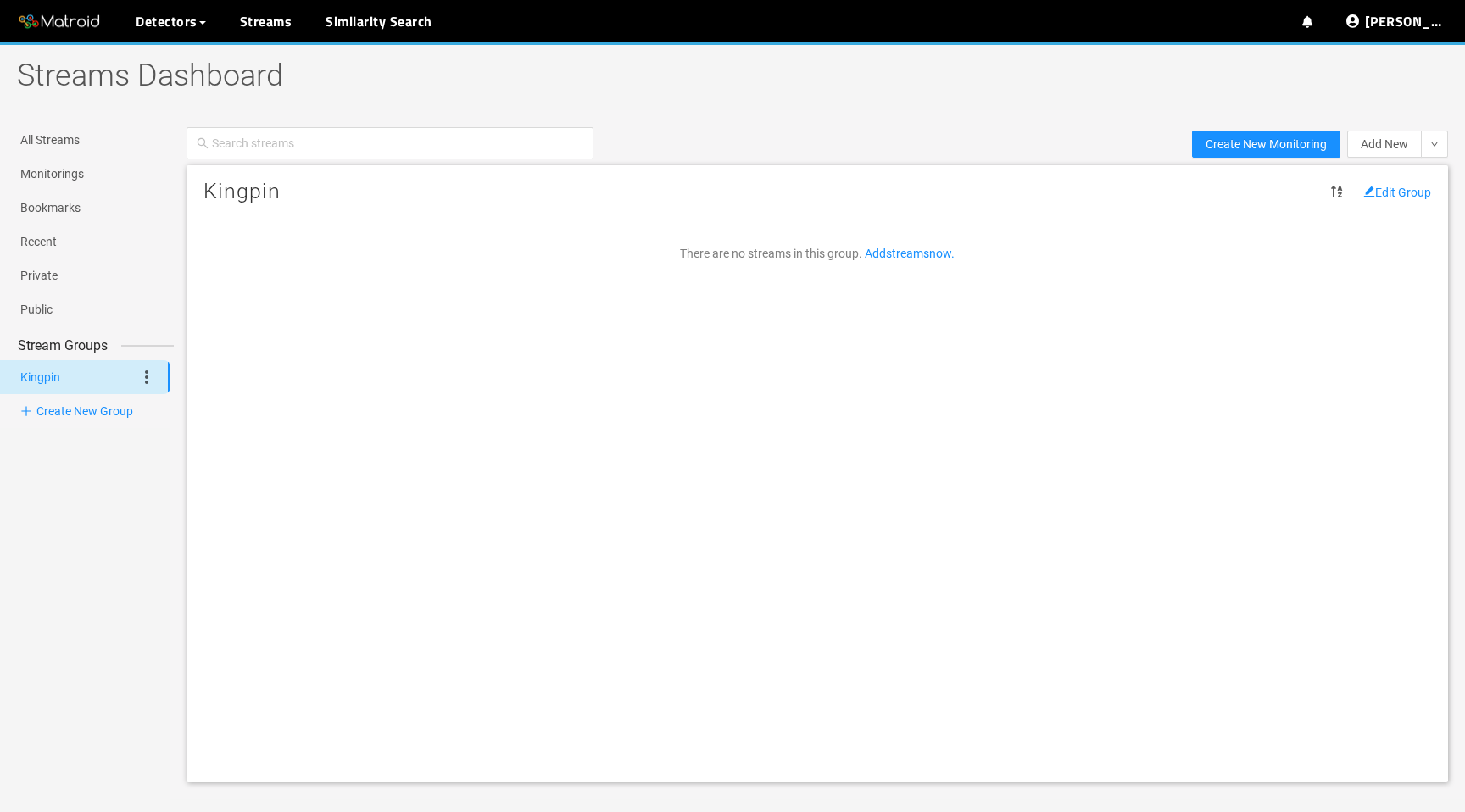
click at [591, 392] on div "There are no streams in this group. Add streams now." at bounding box center [817, 316] width 1261 height 169
click at [934, 253] on link "Add streams now." at bounding box center [909, 253] width 90 height 14
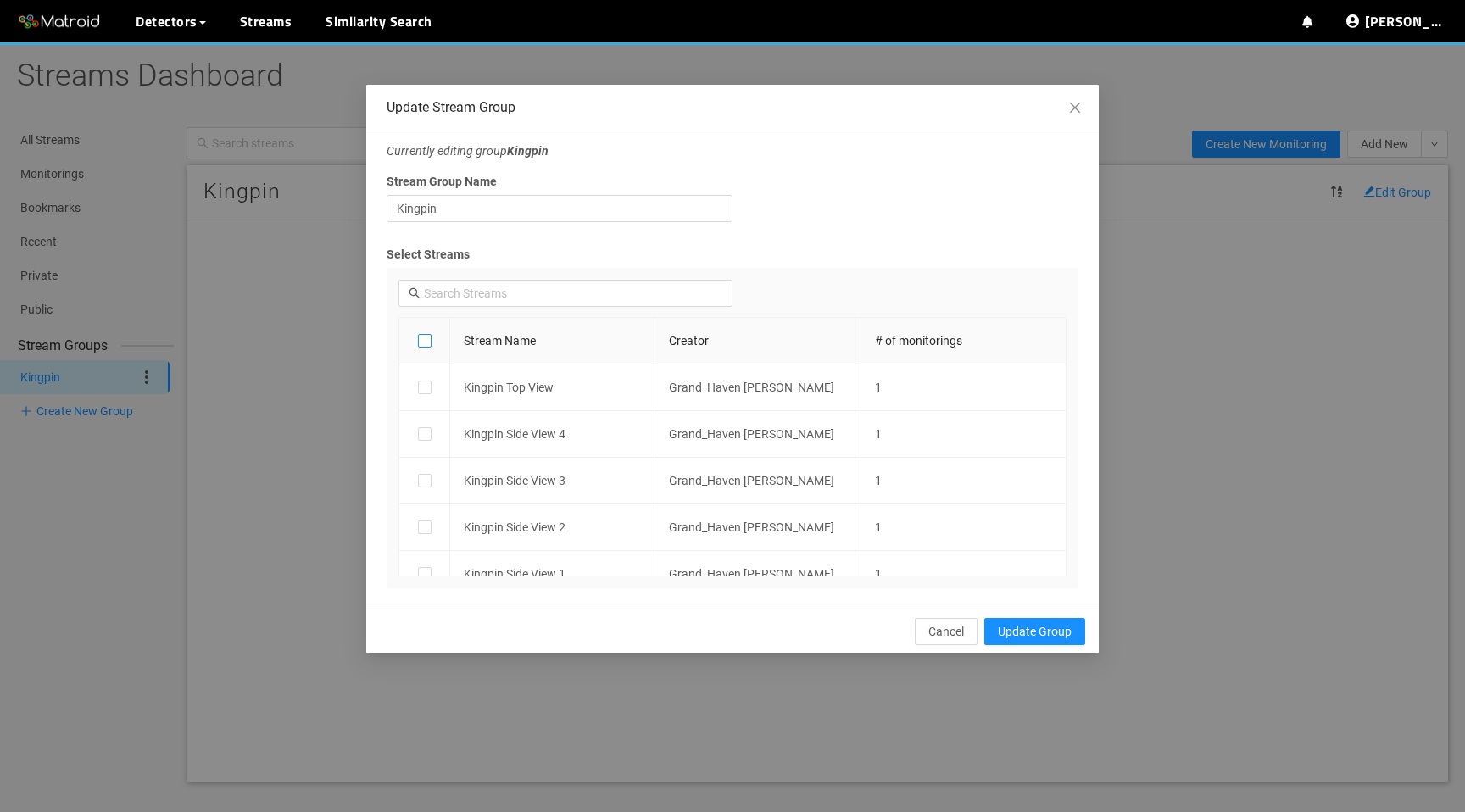
click at [421, 339] on input "checkbox" at bounding box center [424, 344] width 14 height 14
checkbox input "true"
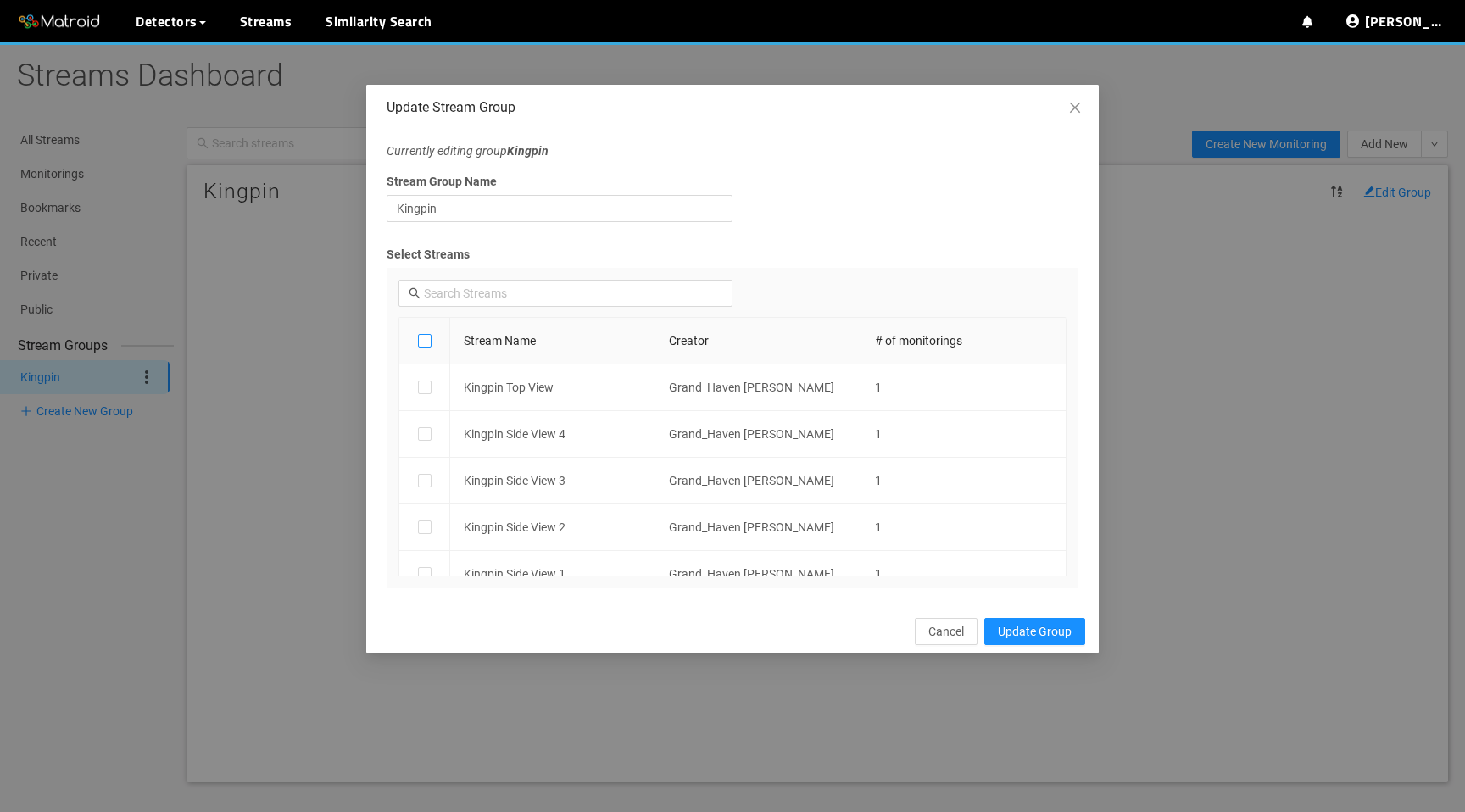
checkbox input "true"
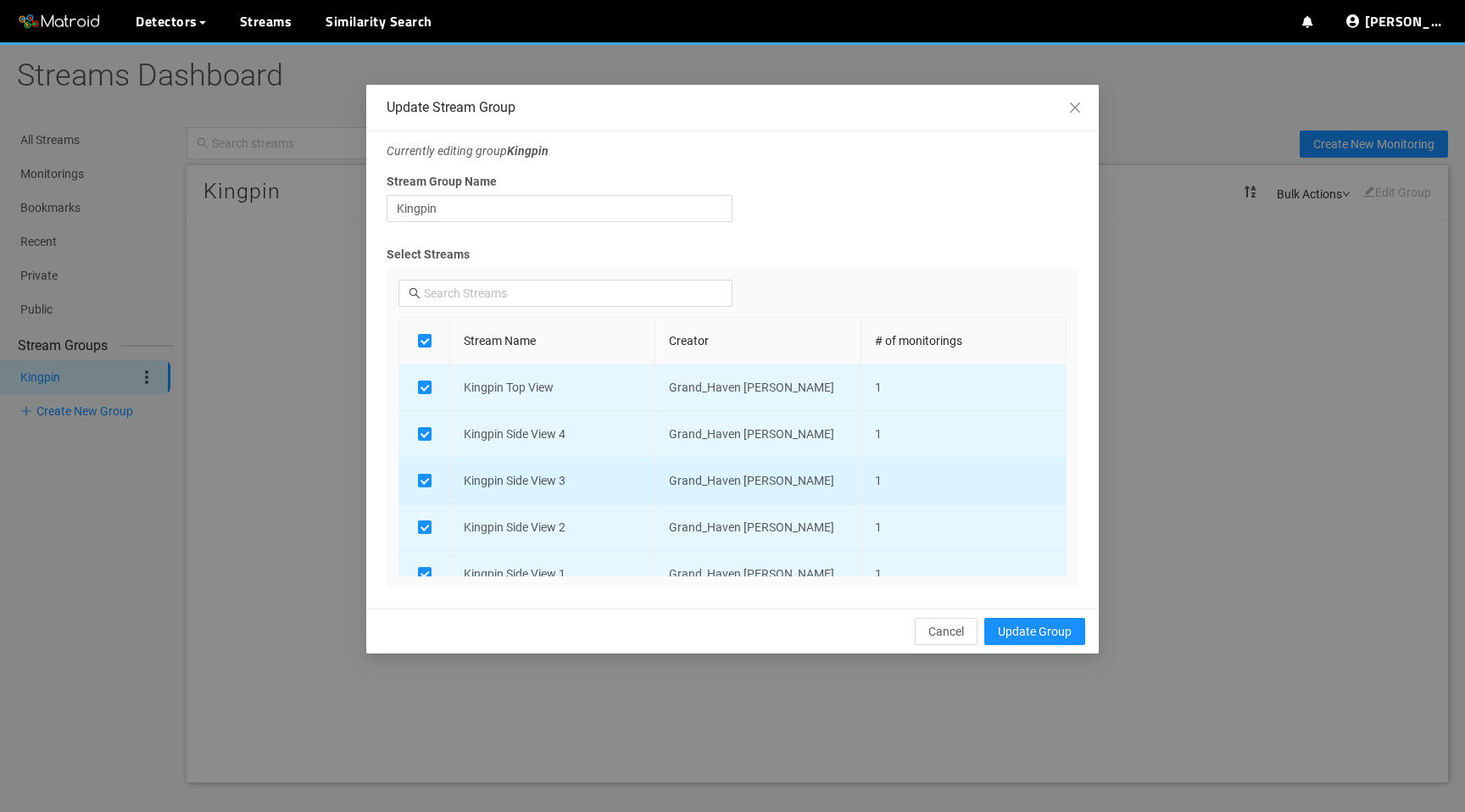
scroll to position [21, 0]
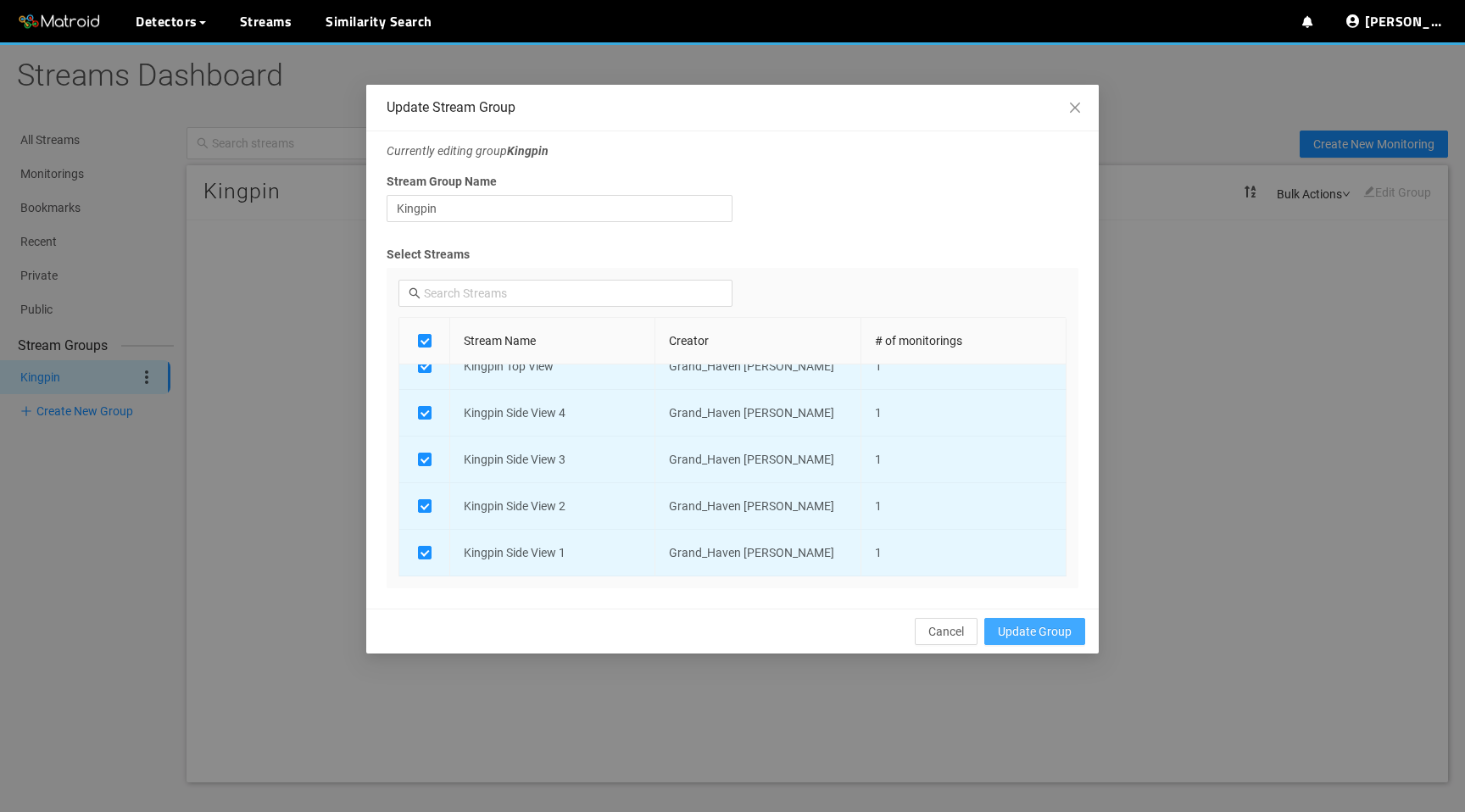
click at [998, 632] on span "Update Group" at bounding box center [1034, 632] width 73 height 19
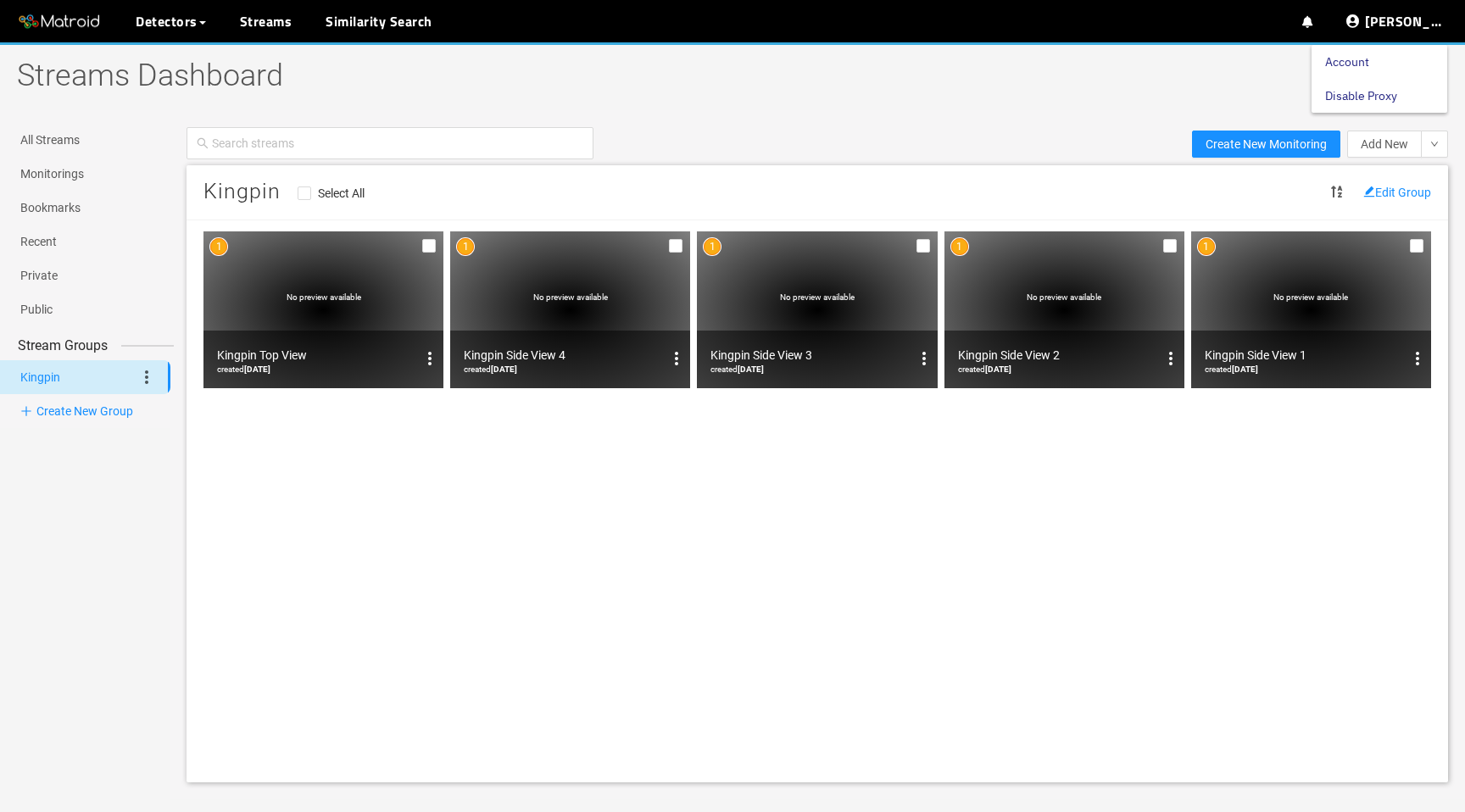
click at [1375, 101] on link "Disable Proxy" at bounding box center [1360, 96] width 72 height 33
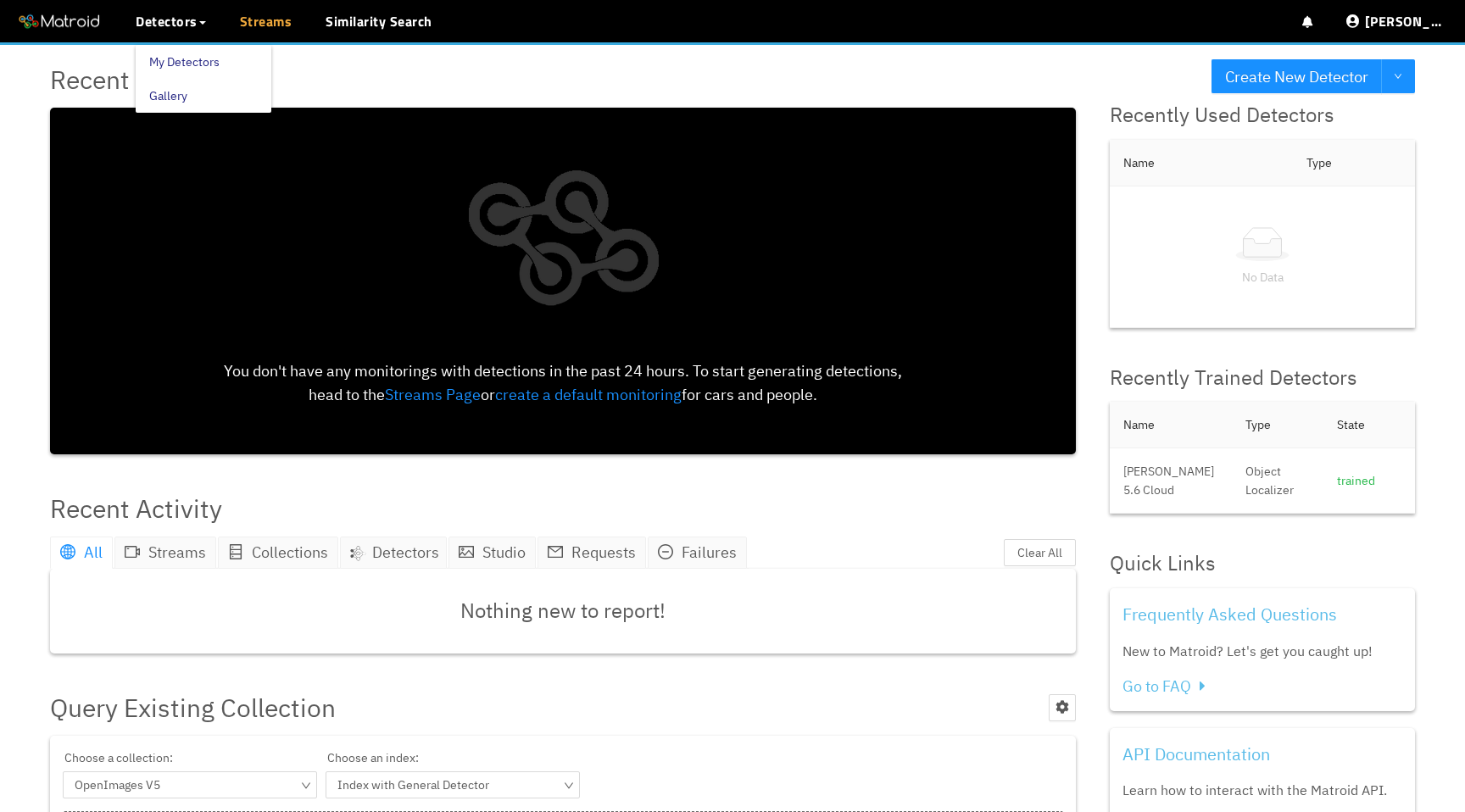
click at [282, 32] on link "Streams" at bounding box center [266, 21] width 52 height 20
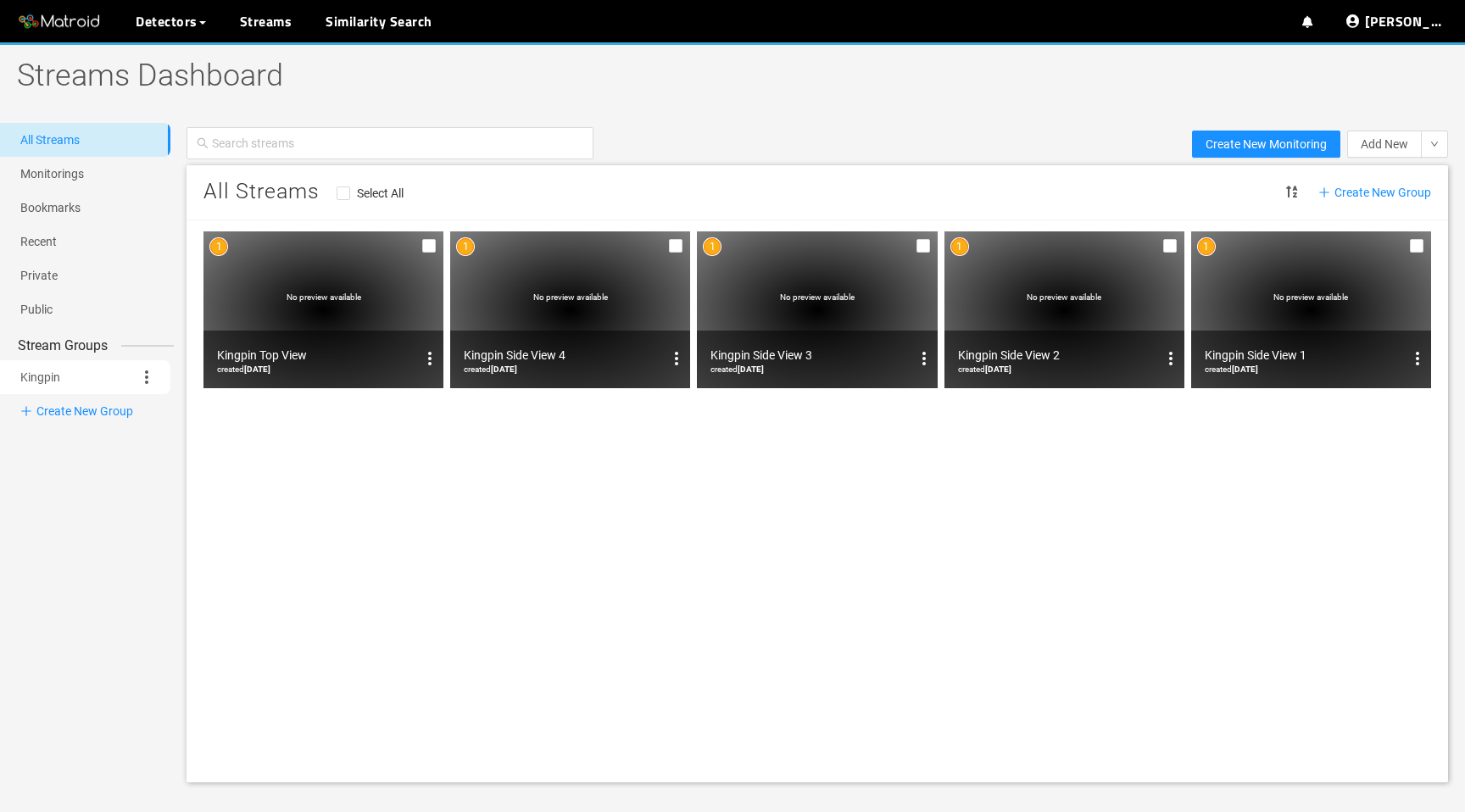
click at [148, 382] on icon at bounding box center [147, 377] width 4 height 14
click at [159, 434] on li "Share Group" at bounding box center [180, 431] width 87 height 27
click at [1379, 94] on link "Disable Proxy" at bounding box center [1360, 96] width 72 height 33
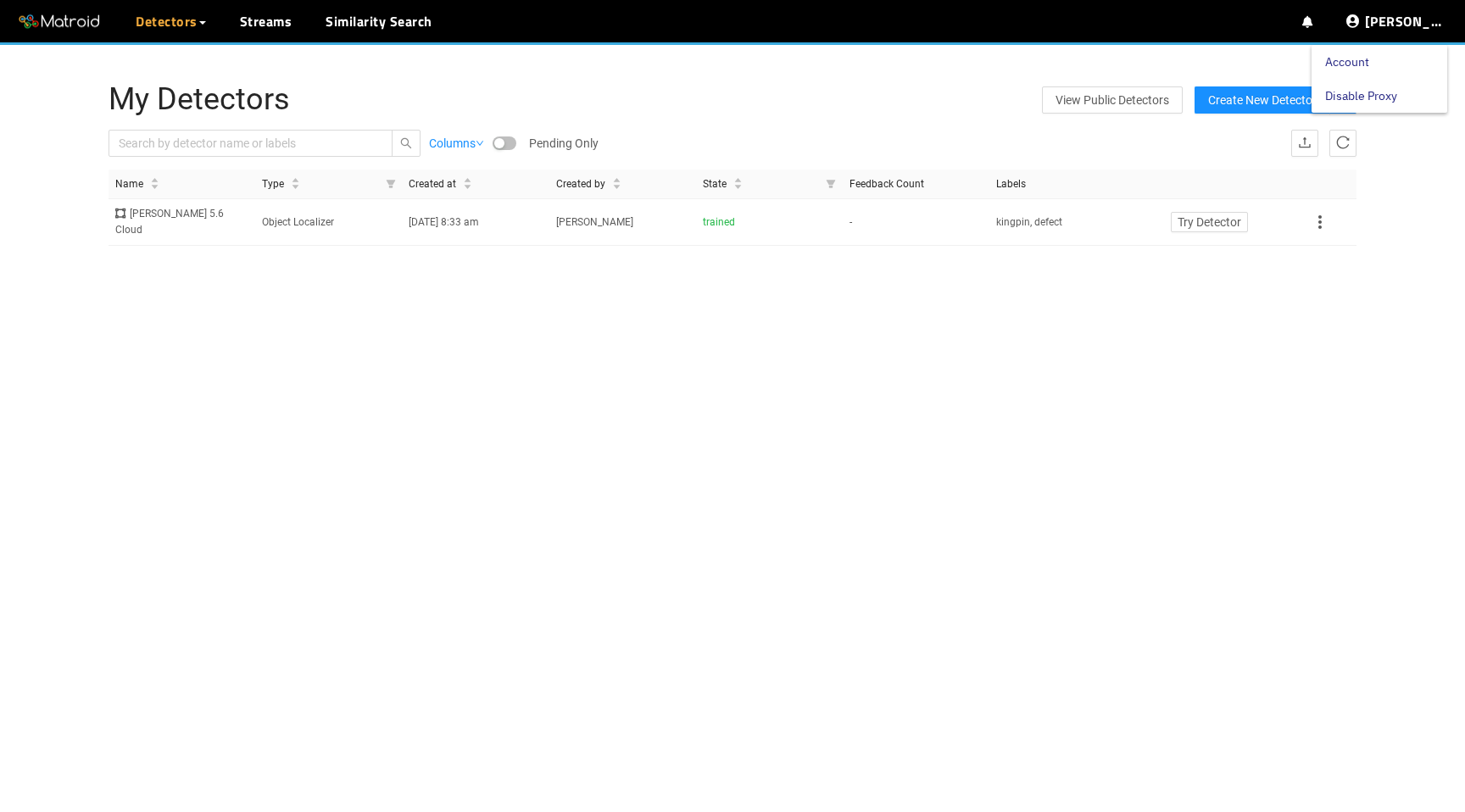
click at [1343, 98] on link "Disable Proxy" at bounding box center [1360, 96] width 72 height 33
